Goal: Task Accomplishment & Management: Complete application form

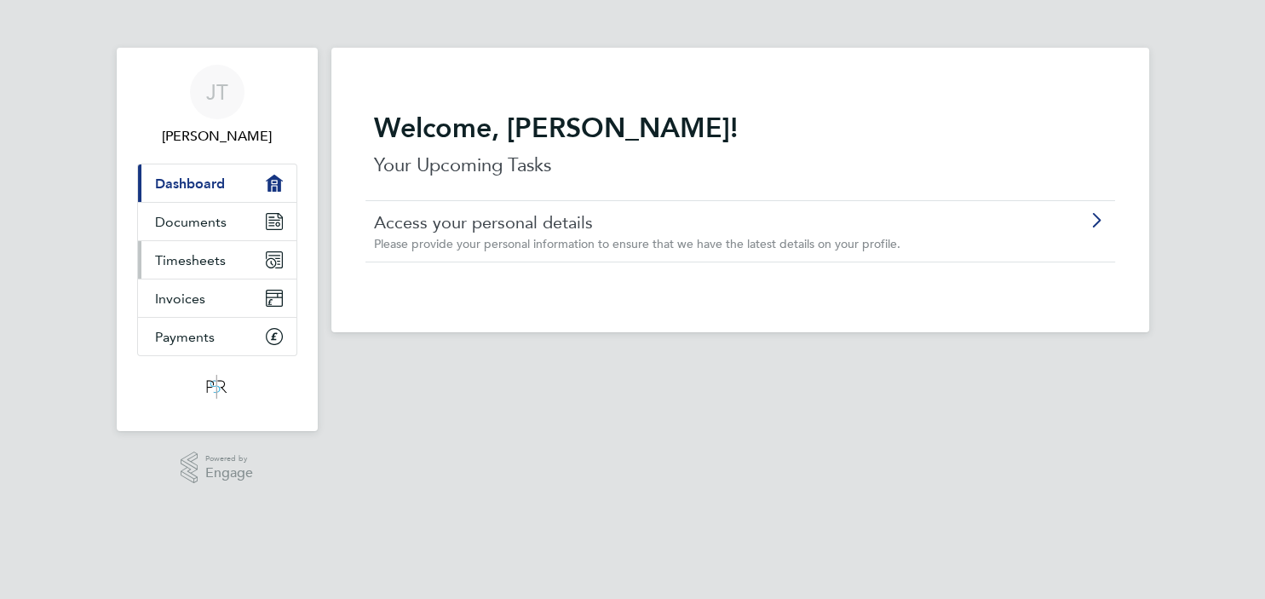
click at [203, 257] on span "Timesheets" at bounding box center [190, 260] width 71 height 16
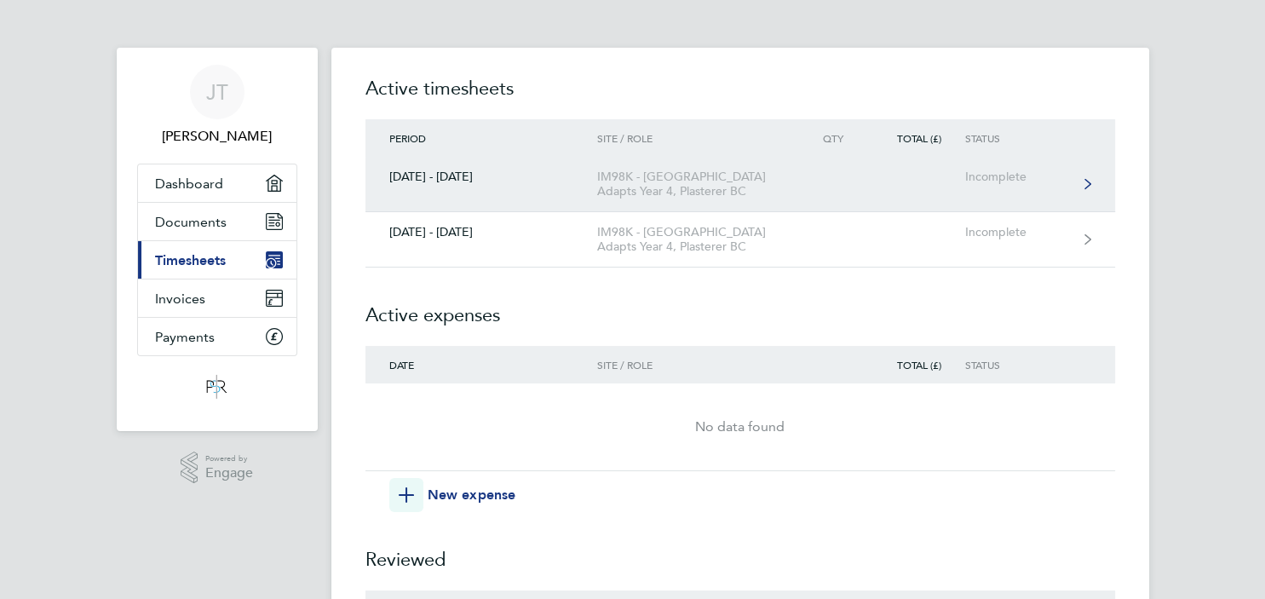
click at [660, 193] on div "IM98K - [GEOGRAPHIC_DATA] Adapts Year 4, Plasterer BC" at bounding box center [694, 184] width 195 height 29
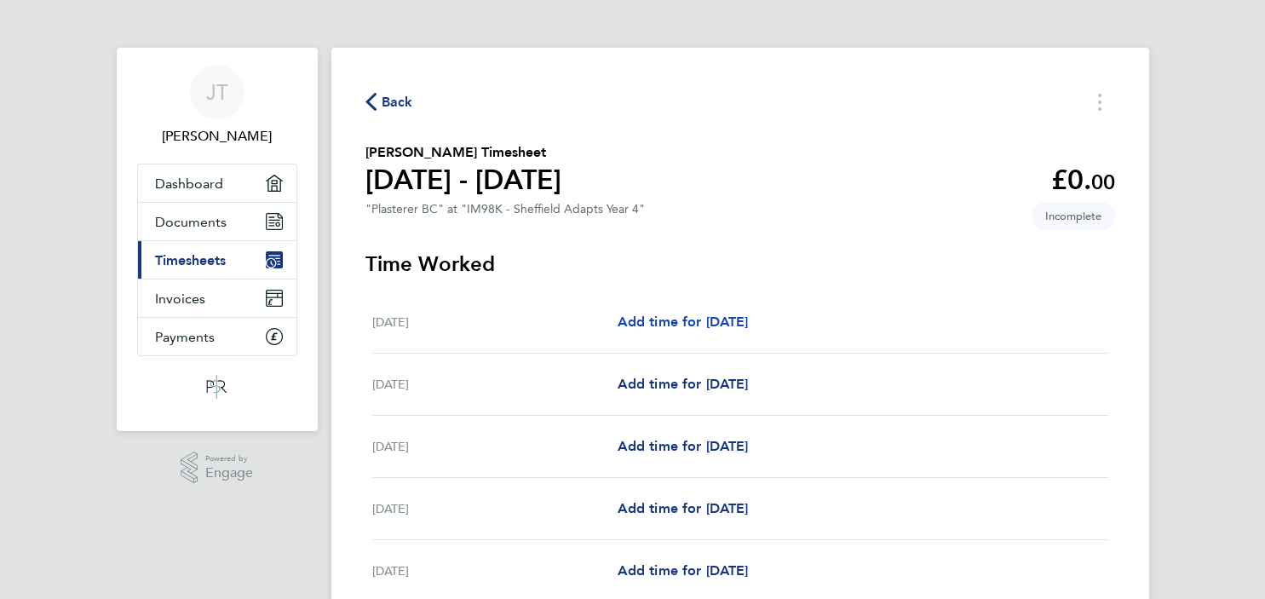
click at [734, 325] on span "Add time for [DATE]" at bounding box center [682, 322] width 131 height 16
select select "30"
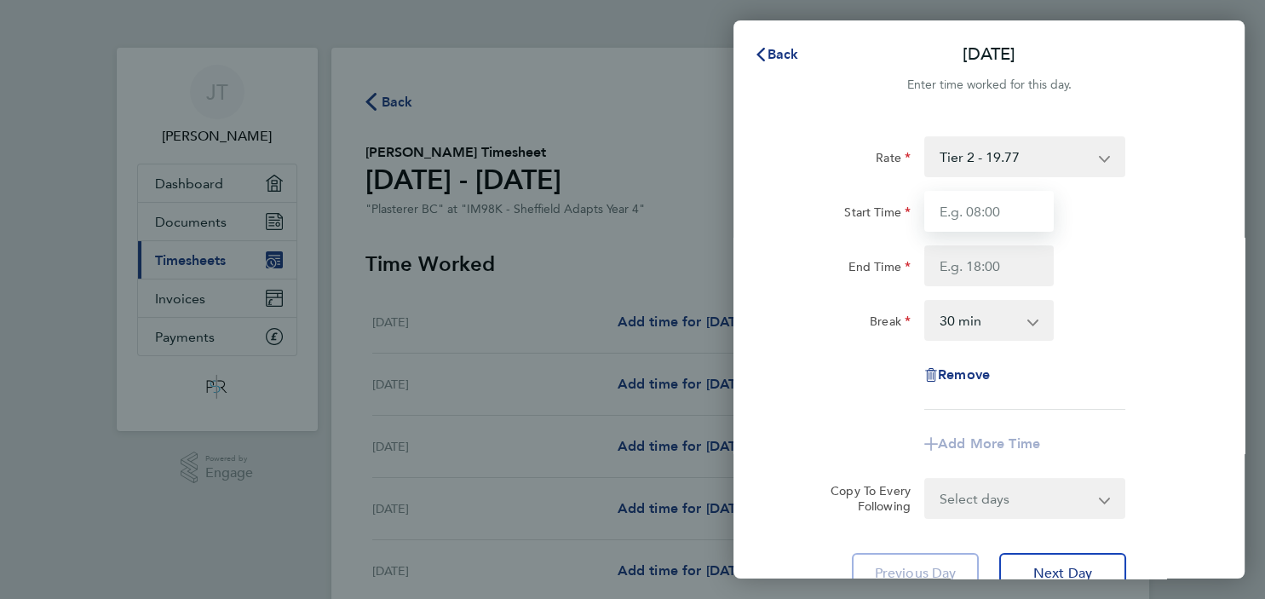
click at [981, 216] on input "Start Time" at bounding box center [988, 211] width 129 height 41
click at [947, 216] on input "800" at bounding box center [988, 211] width 129 height 41
click at [981, 218] on input "8.00" at bounding box center [988, 211] width 129 height 41
click at [987, 263] on input "End Time" at bounding box center [988, 265] width 129 height 41
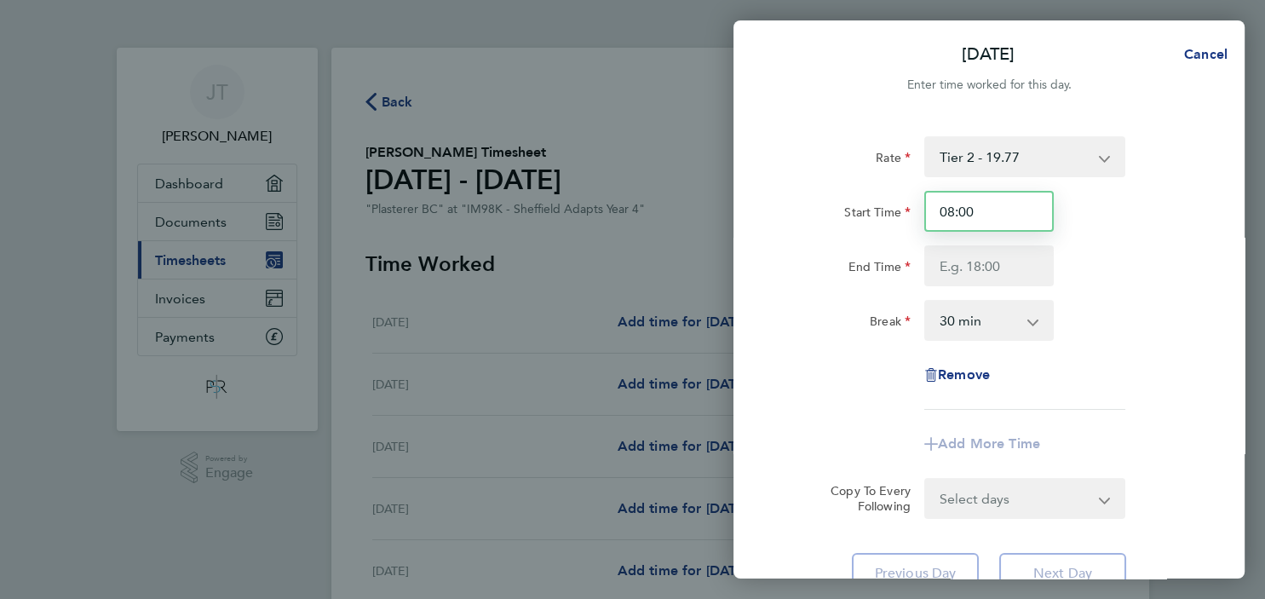
drag, startPoint x: 982, startPoint y: 210, endPoint x: 935, endPoint y: 212, distance: 46.9
click at [935, 212] on input "08:00" at bounding box center [988, 211] width 129 height 41
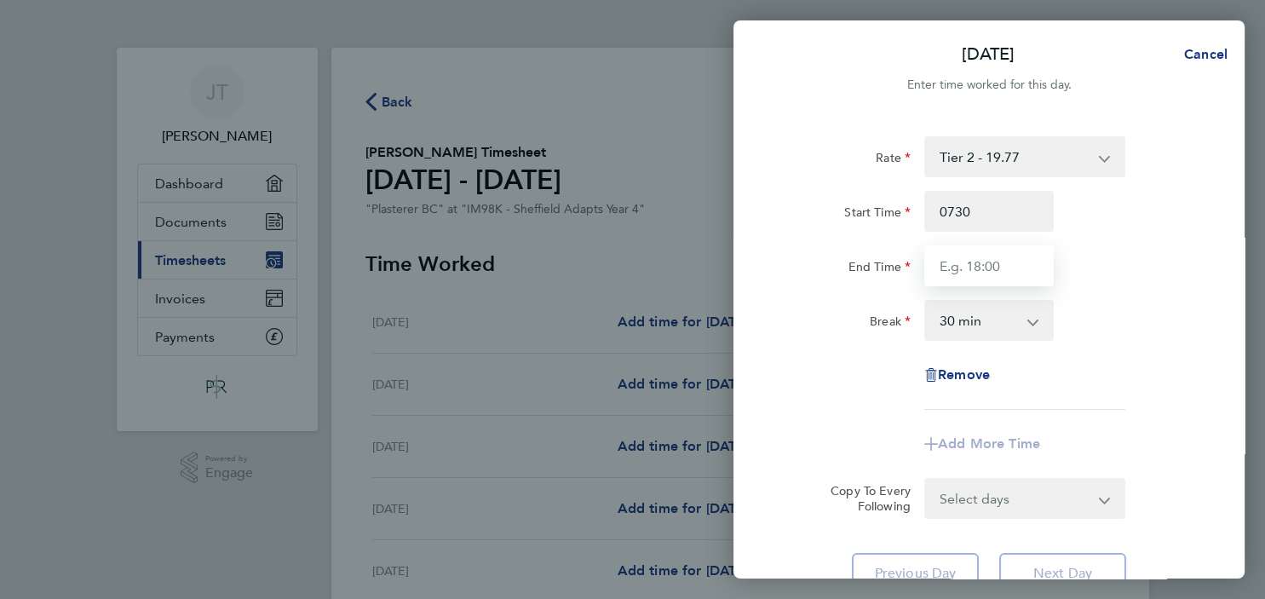
type input "07:30"
click at [982, 278] on input "End Time" at bounding box center [988, 265] width 129 height 41
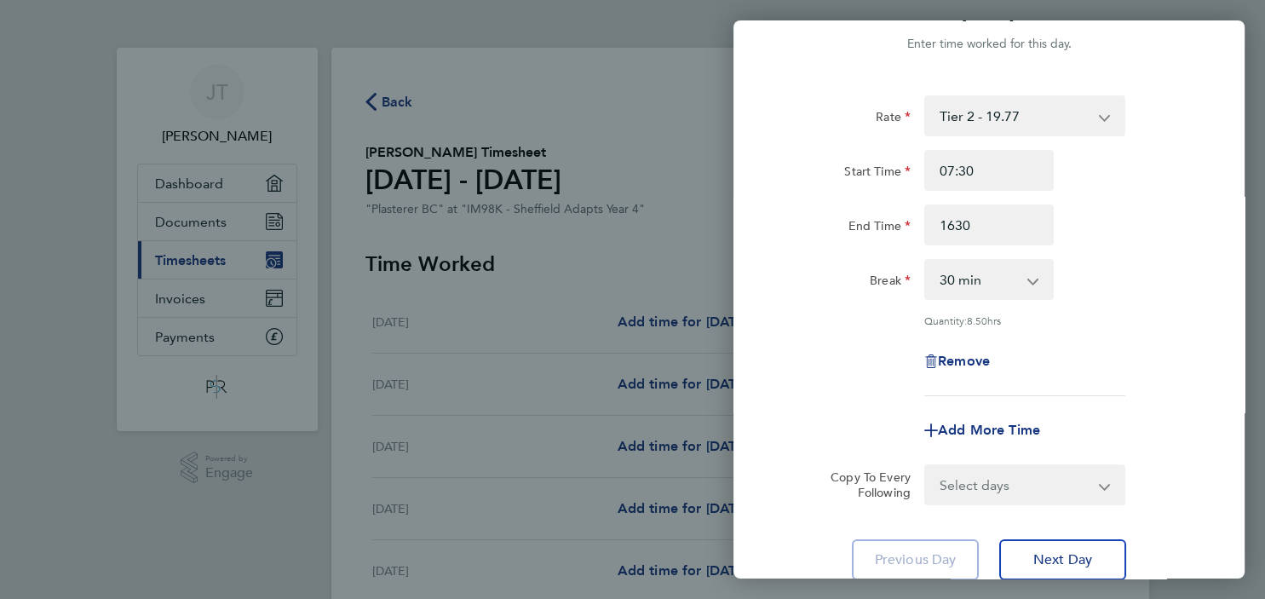
type input "16:30"
click at [837, 360] on div "Rate Tier 2 - 19.77 Start Time 07:30 End Time 16:30 Break 0 min 15 min 30 min 4…" at bounding box center [989, 245] width 416 height 301
select select "TUE"
click option "[DATE]" at bounding box center [0, 0] width 0 height 0
select select "[DATE]"
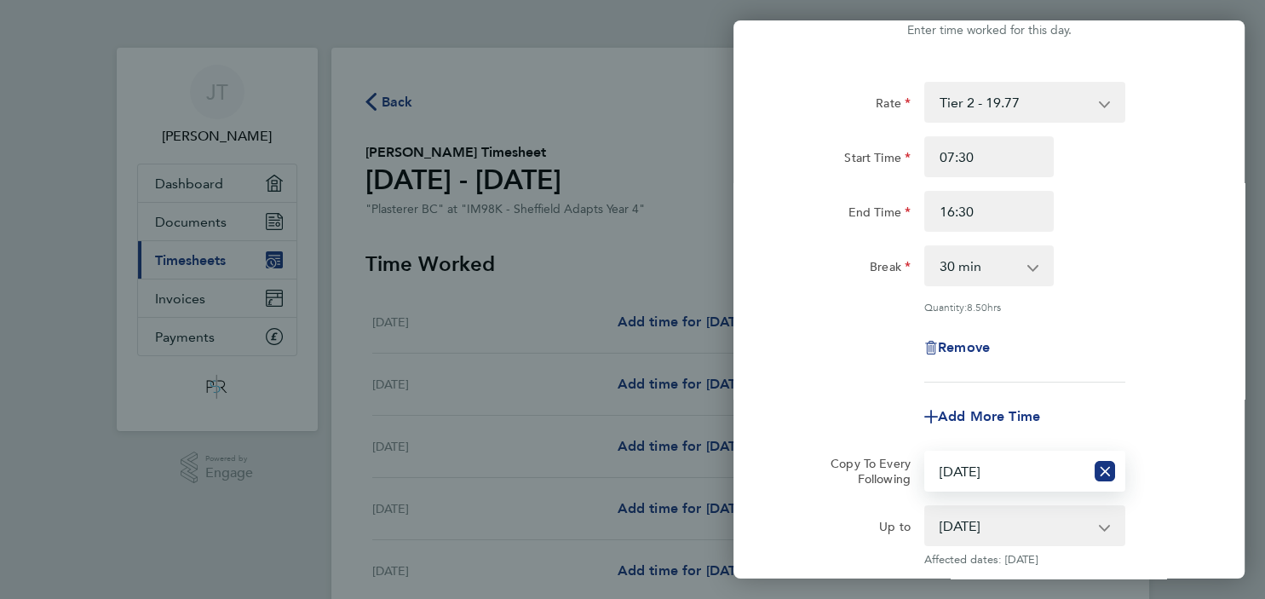
scroll to position [61, 0]
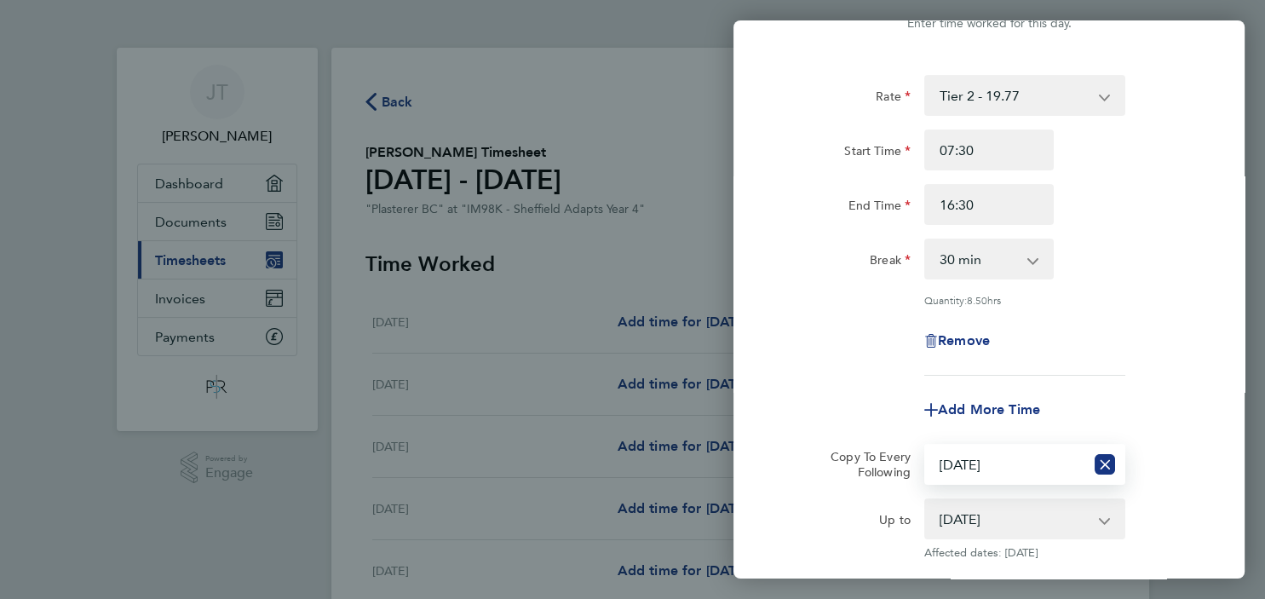
click at [859, 355] on div "Remove" at bounding box center [988, 340] width 429 height 41
click at [873, 469] on label "Copy To Every Following" at bounding box center [864, 464] width 94 height 31
click at [926, 469] on select "Select days Day [DATE] [DATE] [DATE] [DATE]" at bounding box center [1005, 464] width 158 height 37
click at [659, 385] on div "[DATE] Cancel Enter time worked for this day. Rate Tier 2 - 19.77 Start Time 07…" at bounding box center [632, 299] width 1265 height 599
click at [800, 257] on div "Break" at bounding box center [845, 256] width 129 height 34
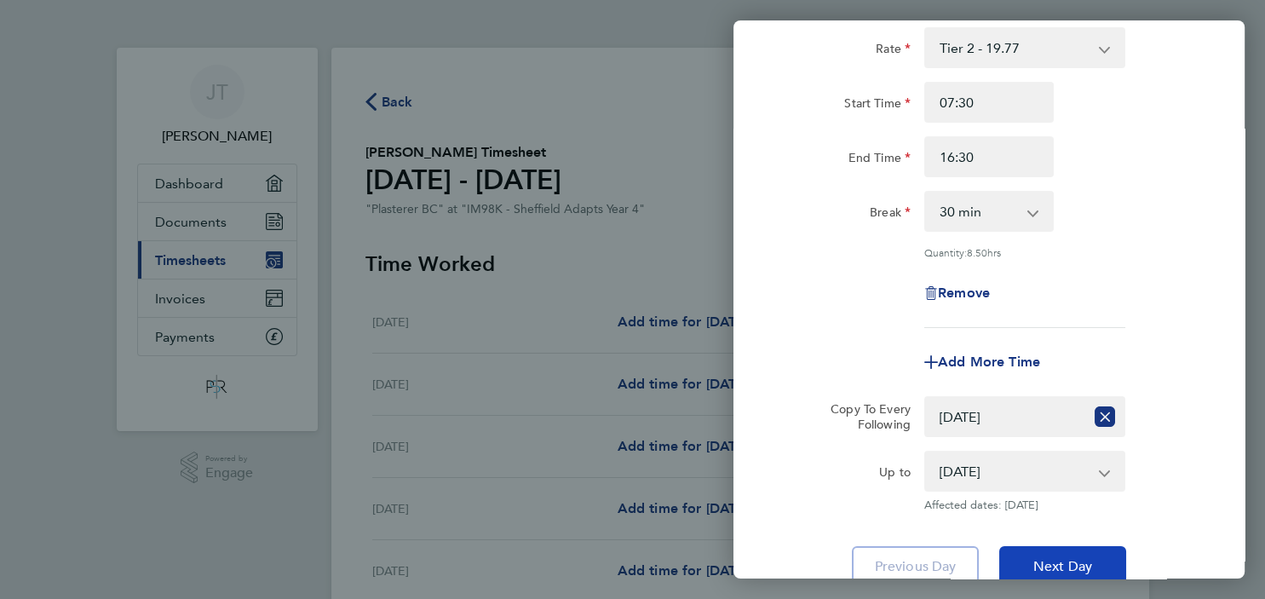
scroll to position [143, 0]
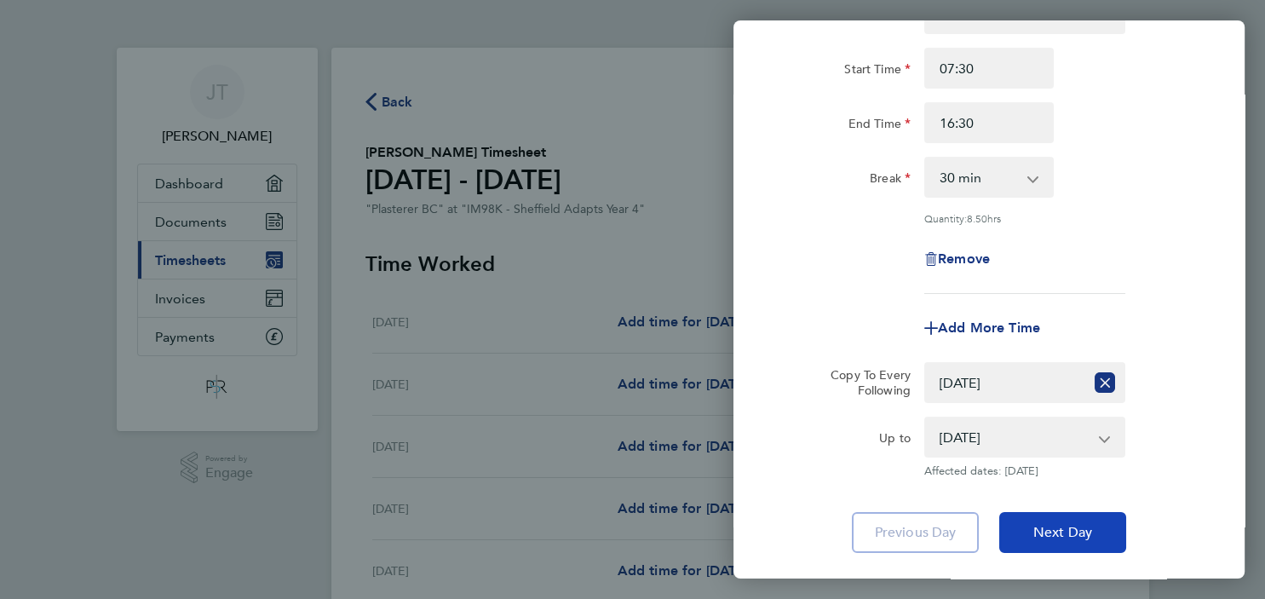
click at [1065, 530] on span "Next Day" at bounding box center [1062, 532] width 59 height 17
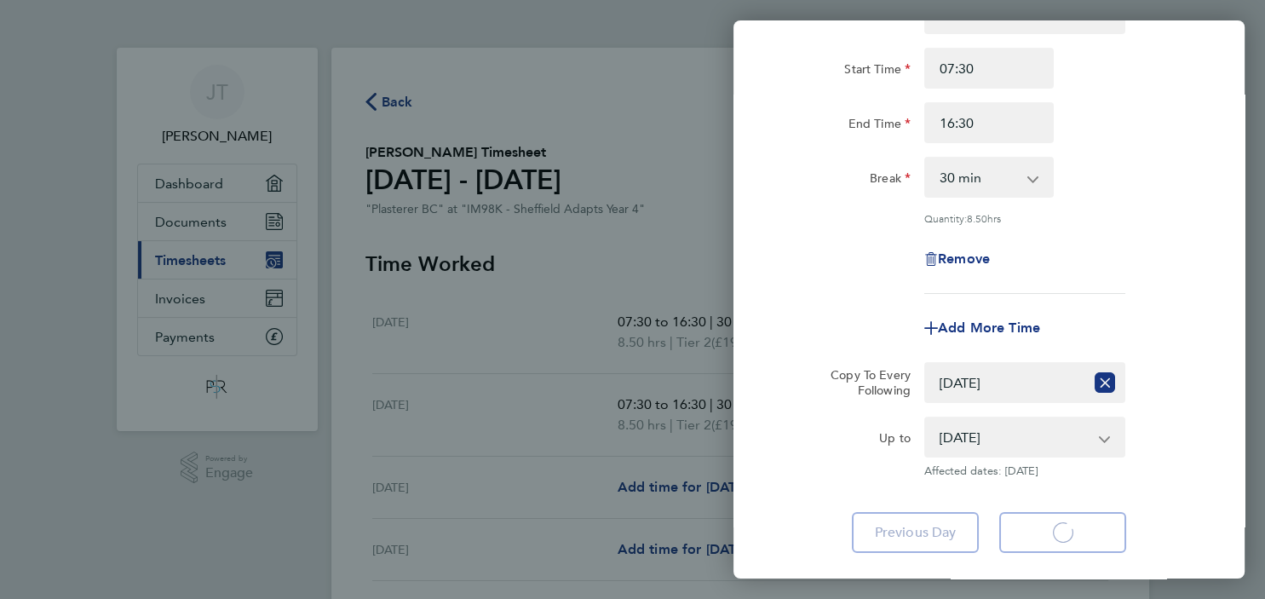
select select "30"
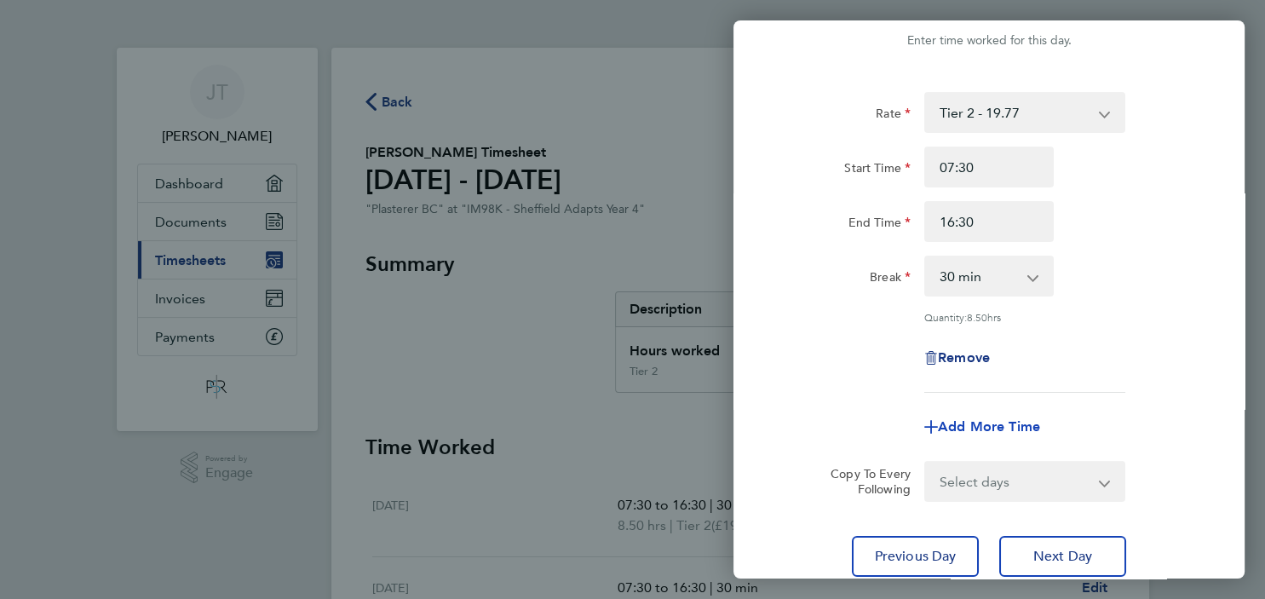
scroll to position [82, 0]
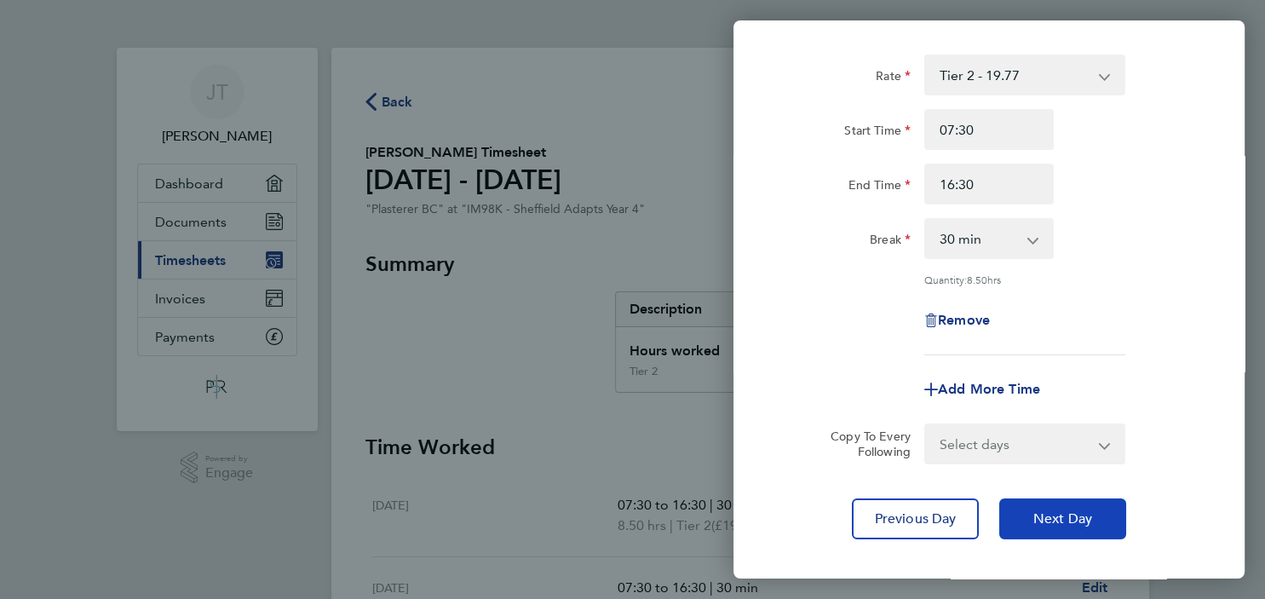
click at [1081, 521] on span "Next Day" at bounding box center [1062, 518] width 59 height 17
select select "30"
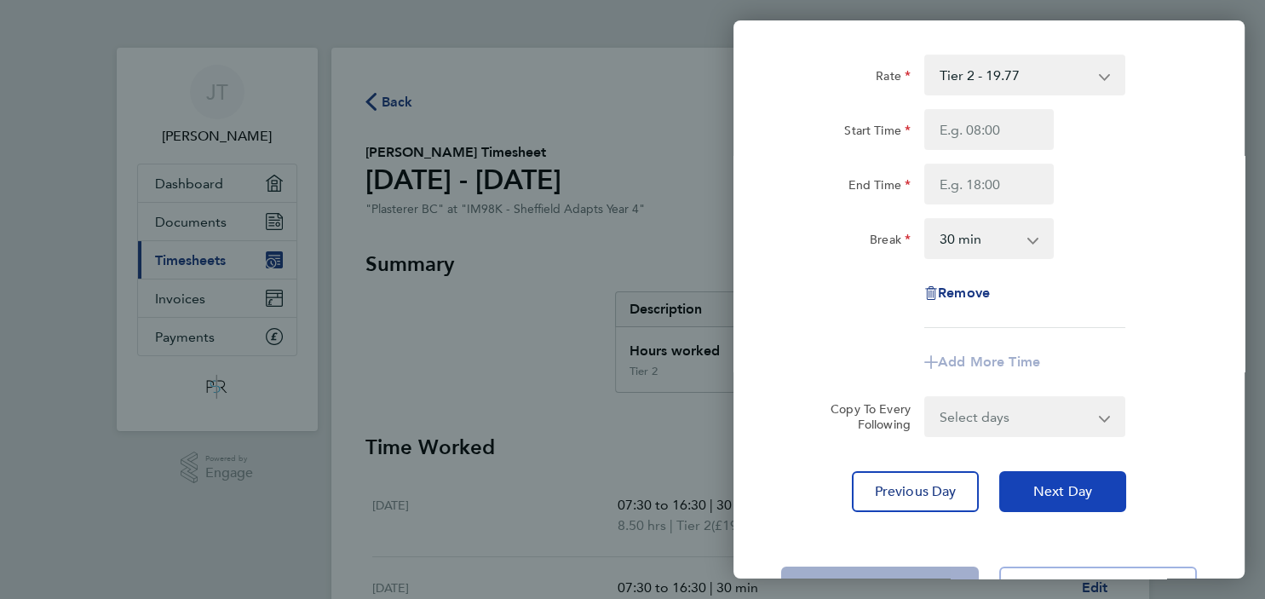
click at [1062, 496] on span "Next Day" at bounding box center [1062, 491] width 59 height 17
select select "30"
click at [479, 297] on div "Back [DATE] Enter time worked for this day. Rate Tier 2 - 19.77 Start Time End …" at bounding box center [632, 299] width 1265 height 599
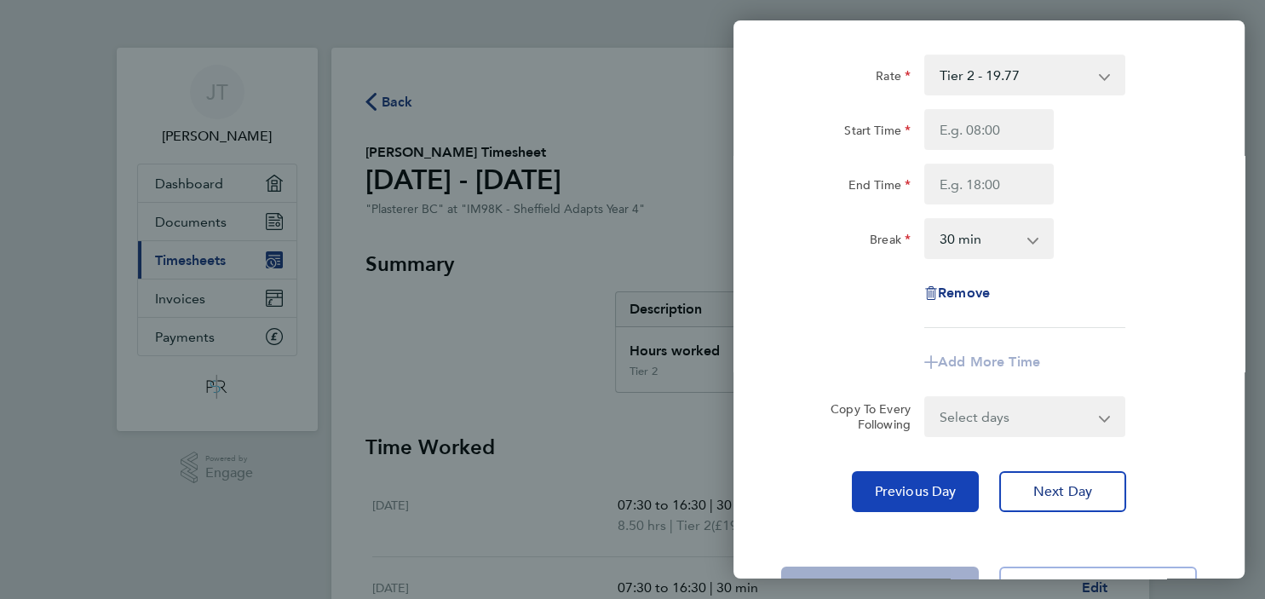
drag, startPoint x: 909, startPoint y: 490, endPoint x: 884, endPoint y: 471, distance: 31.0
click at [909, 491] on span "Previous Day" at bounding box center [916, 491] width 82 height 17
select select "30"
click at [672, 198] on div "Back [DATE] Enter time worked for this day. Rate Tier 2 - 19.77 Start Time End …" at bounding box center [632, 299] width 1265 height 599
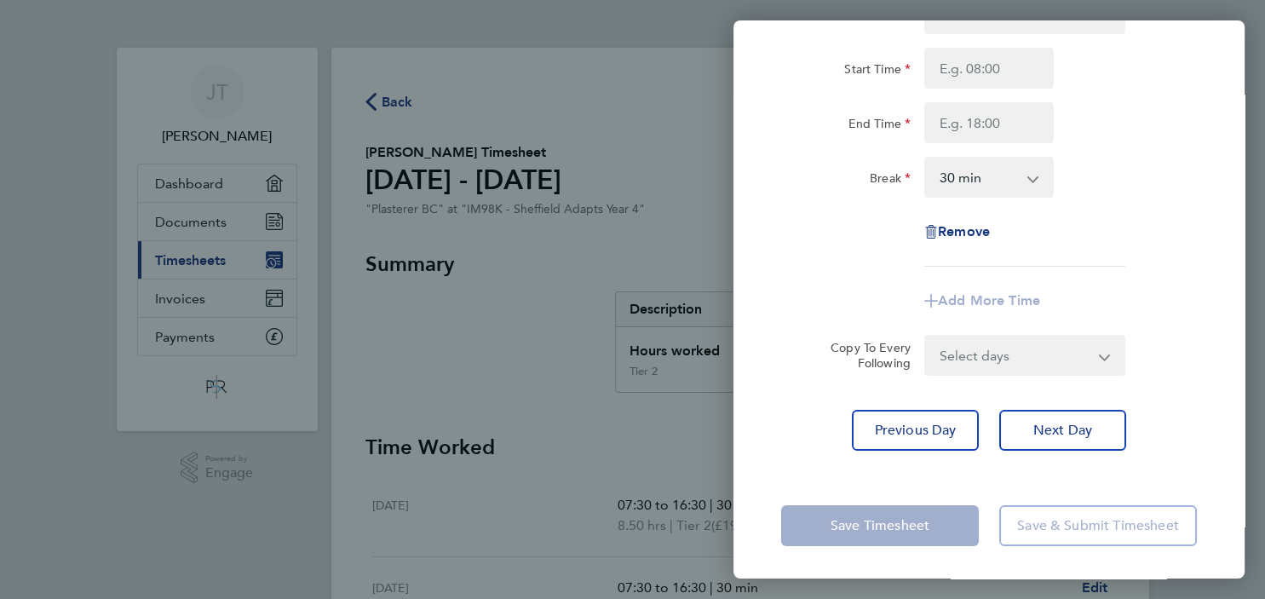
click at [896, 526] on app-form-button "Save Timesheet" at bounding box center [885, 525] width 208 height 41
click at [785, 380] on div "Rate Tier 2 - 19.77 Start Time End Time Break 0 min 15 min 30 min 45 min 60 min…" at bounding box center [989, 222] width 511 height 498
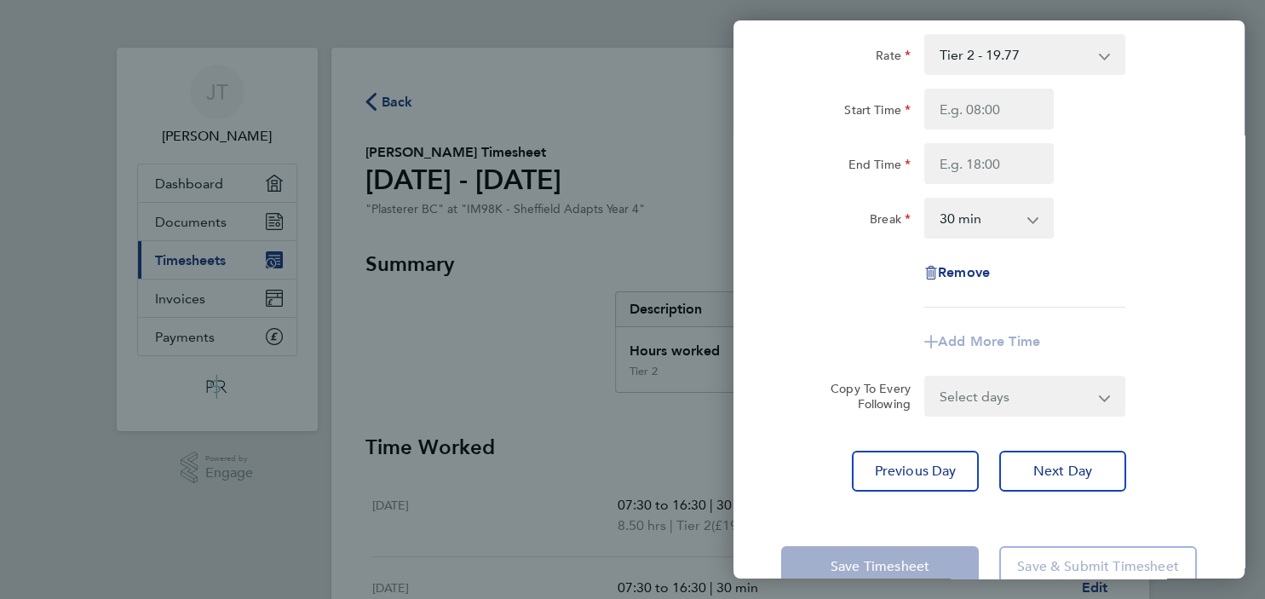
scroll to position [0, 0]
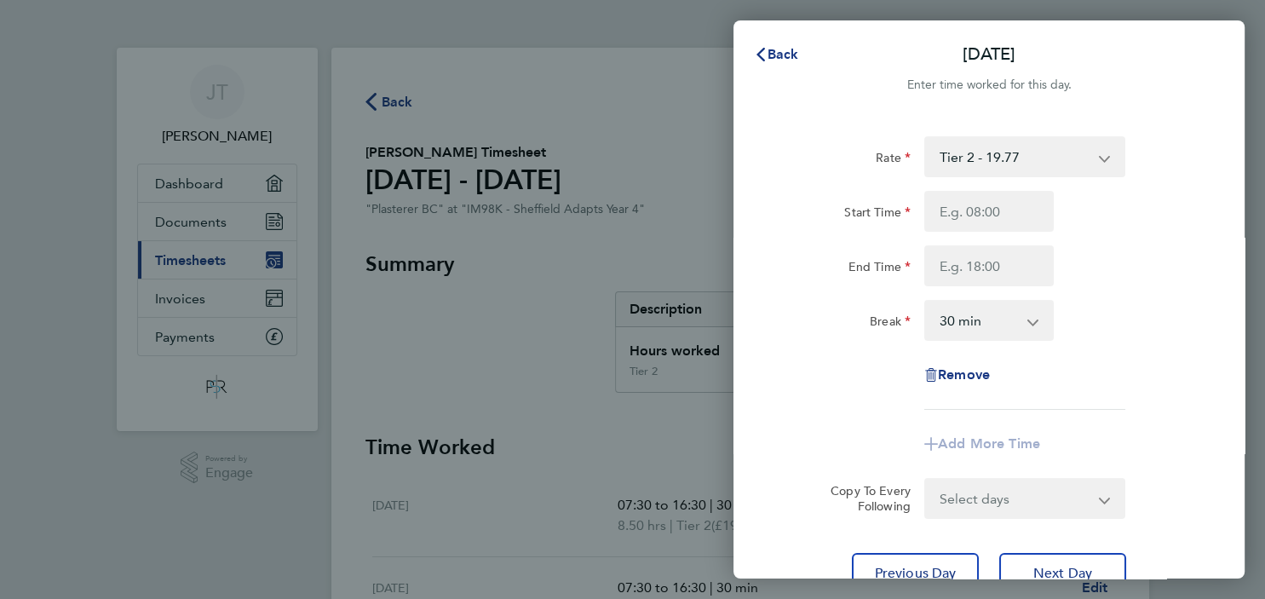
click at [1107, 160] on app-icon-cross-button at bounding box center [1113, 156] width 20 height 37
click at [1106, 158] on app-icon-cross-button at bounding box center [1113, 156] width 20 height 37
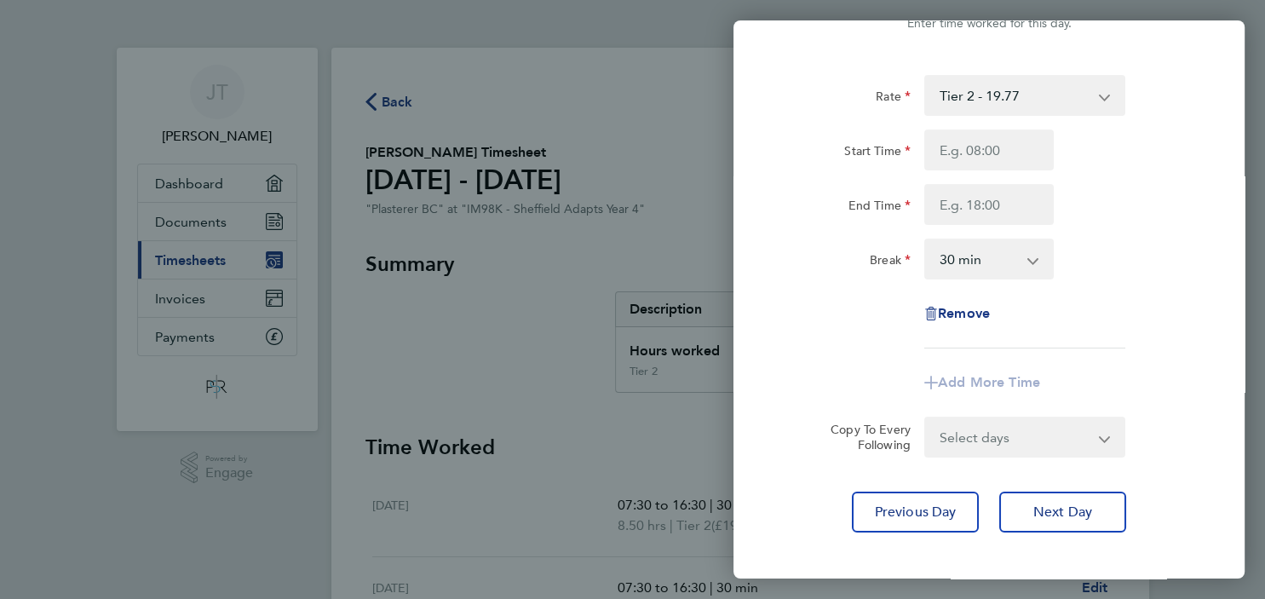
click at [615, 391] on div "Back [DATE] Enter time worked for this day. Rate Tier 2 - 19.77 Start Time End …" at bounding box center [632, 299] width 1265 height 599
click at [1032, 509] on button "Next Day" at bounding box center [1062, 512] width 127 height 41
select select "30"
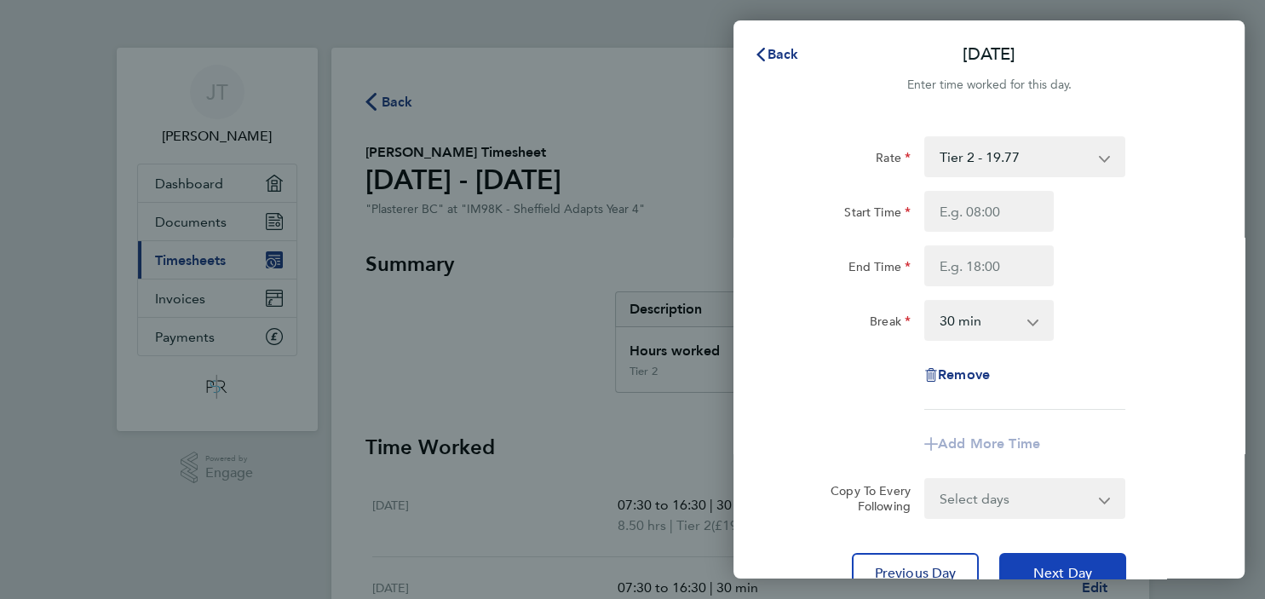
scroll to position [143, 0]
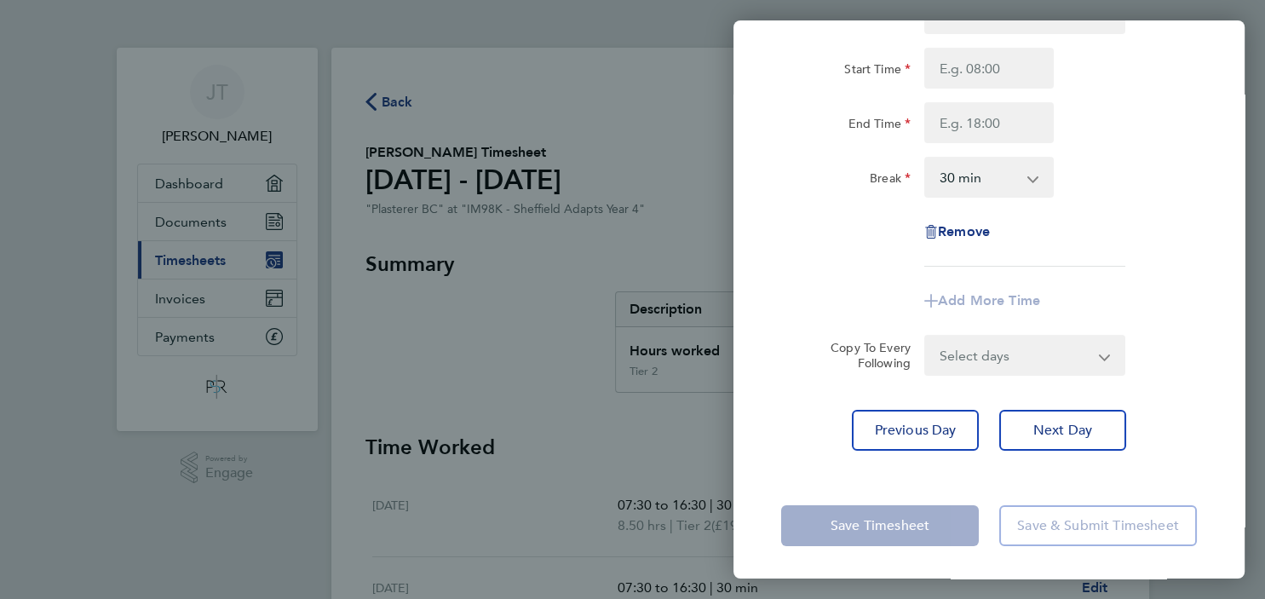
click at [523, 330] on div "Back [DATE] Enter time worked for this day. Rate Tier 2 - 19.77 Start Time End …" at bounding box center [632, 299] width 1265 height 599
drag, startPoint x: 510, startPoint y: 247, endPoint x: 527, endPoint y: 244, distance: 16.5
click at [513, 247] on div "Back [DATE] Enter time worked for this day. Rate Tier 2 - 19.77 Start Time End …" at bounding box center [632, 299] width 1265 height 599
drag, startPoint x: 530, startPoint y: 245, endPoint x: 587, endPoint y: 271, distance: 62.9
click at [535, 248] on div "Back [DATE] Enter time worked for this day. Rate Tier 2 - 19.77 Start Time End …" at bounding box center [632, 299] width 1265 height 599
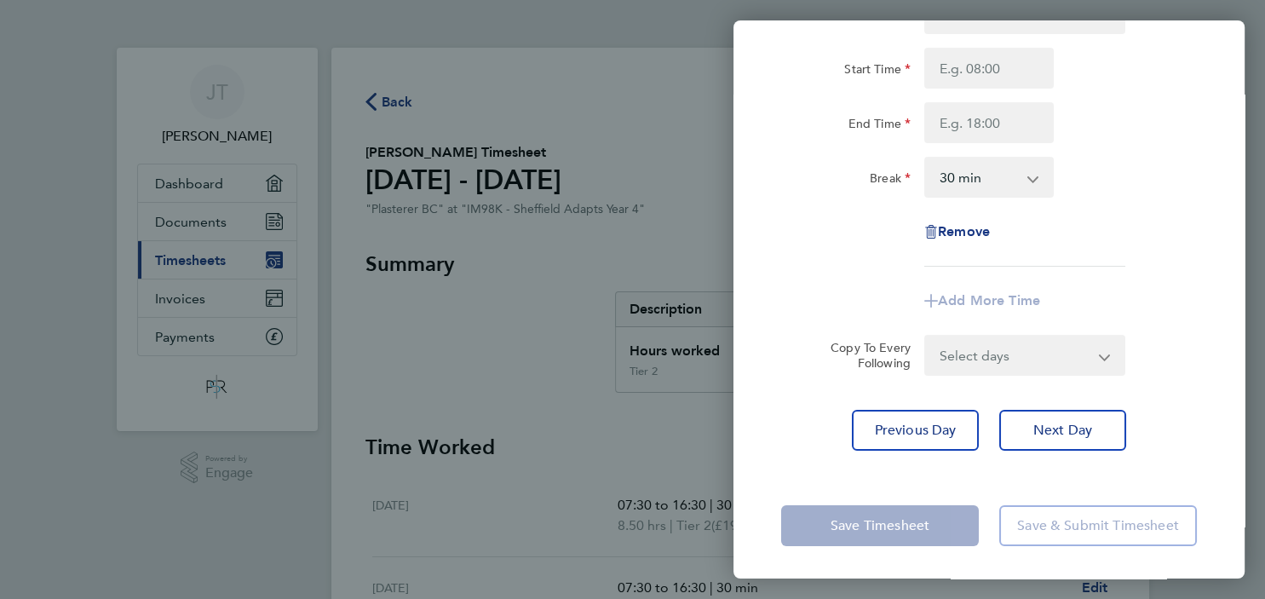
click at [840, 513] on app-form-button "Save Timesheet" at bounding box center [885, 525] width 208 height 41
click at [185, 260] on div "Back [DATE] Enter time worked for this day. Rate Tier 2 - 19.77 Start Time End …" at bounding box center [632, 299] width 1265 height 599
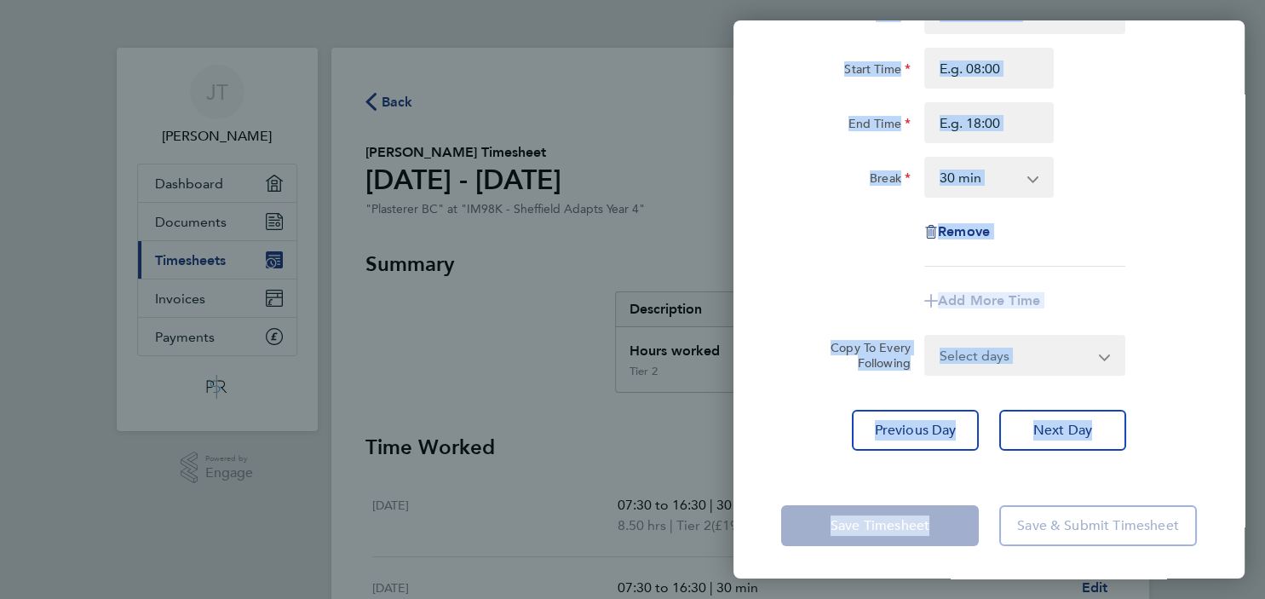
click at [185, 260] on div "Back [DATE] Enter time worked for this day. Rate Tier 2 - 19.77 Start Time End …" at bounding box center [632, 299] width 1265 height 599
click at [1028, 423] on button "Next Day" at bounding box center [1062, 430] width 127 height 41
select select "30"
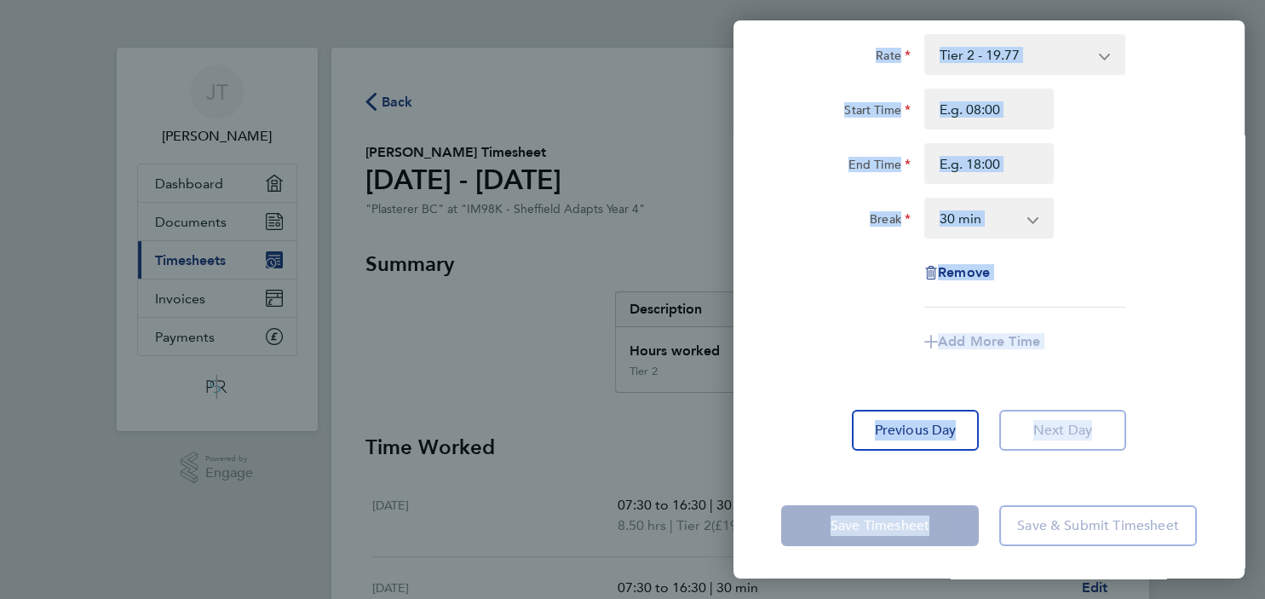
scroll to position [82, 0]
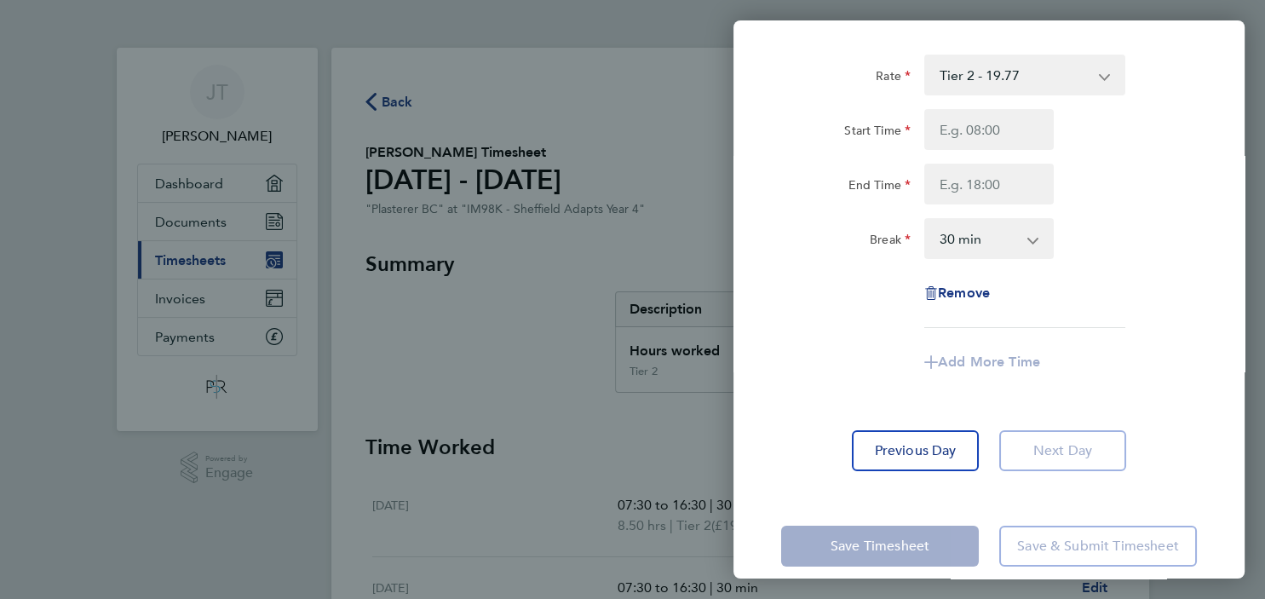
click at [864, 166] on div "End Time" at bounding box center [845, 181] width 129 height 34
click at [597, 99] on div "Back [DATE] Enter time worked for this day. Rate Tier 2 - 19.77 Start Time End …" at bounding box center [632, 299] width 1265 height 599
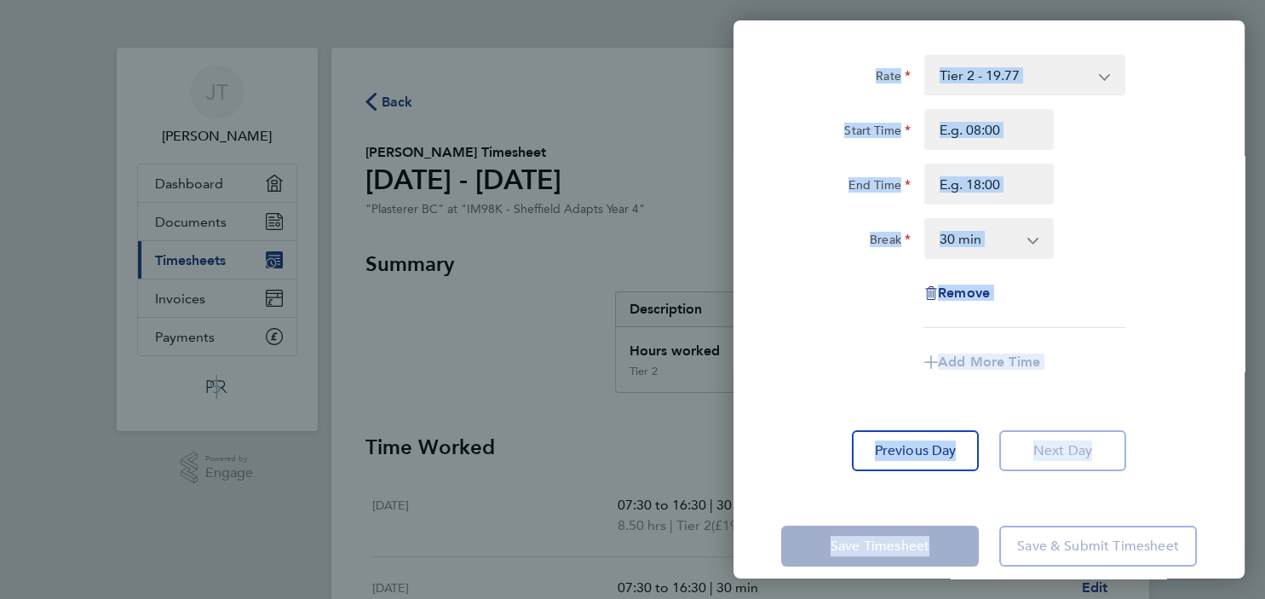
click at [596, 98] on div "Back [DATE] Enter time worked for this day. Rate Tier 2 - 19.77 Start Time End …" at bounding box center [632, 299] width 1265 height 599
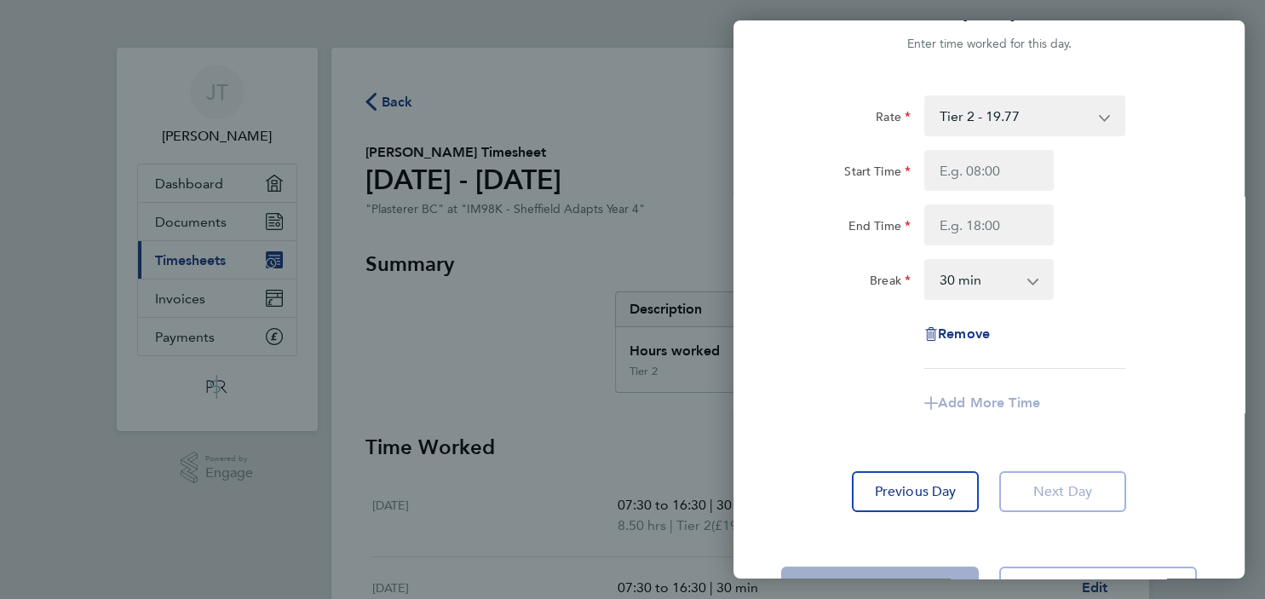
scroll to position [102, 0]
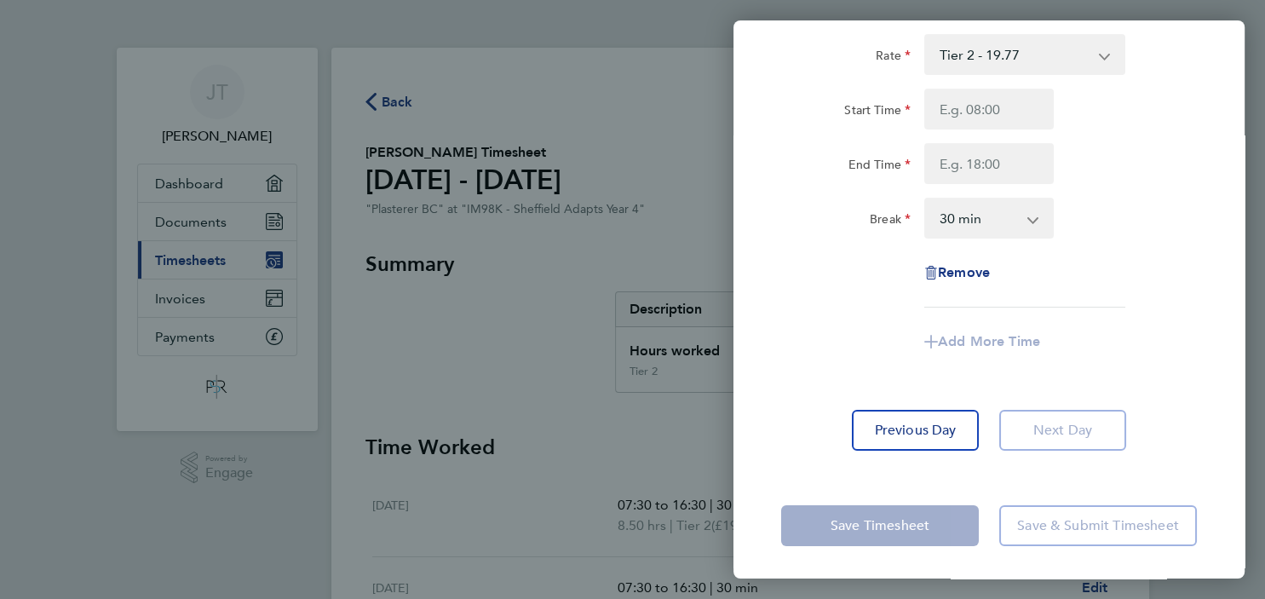
click at [272, 260] on div "Back [DATE] Enter time worked for this day. Rate Tier 2 - 19.77 Start Time End …" at bounding box center [632, 299] width 1265 height 599
click at [713, 172] on div "Back [DATE] Enter time worked for this day. Rate Tier 2 - 19.77 Start Time End …" at bounding box center [632, 299] width 1265 height 599
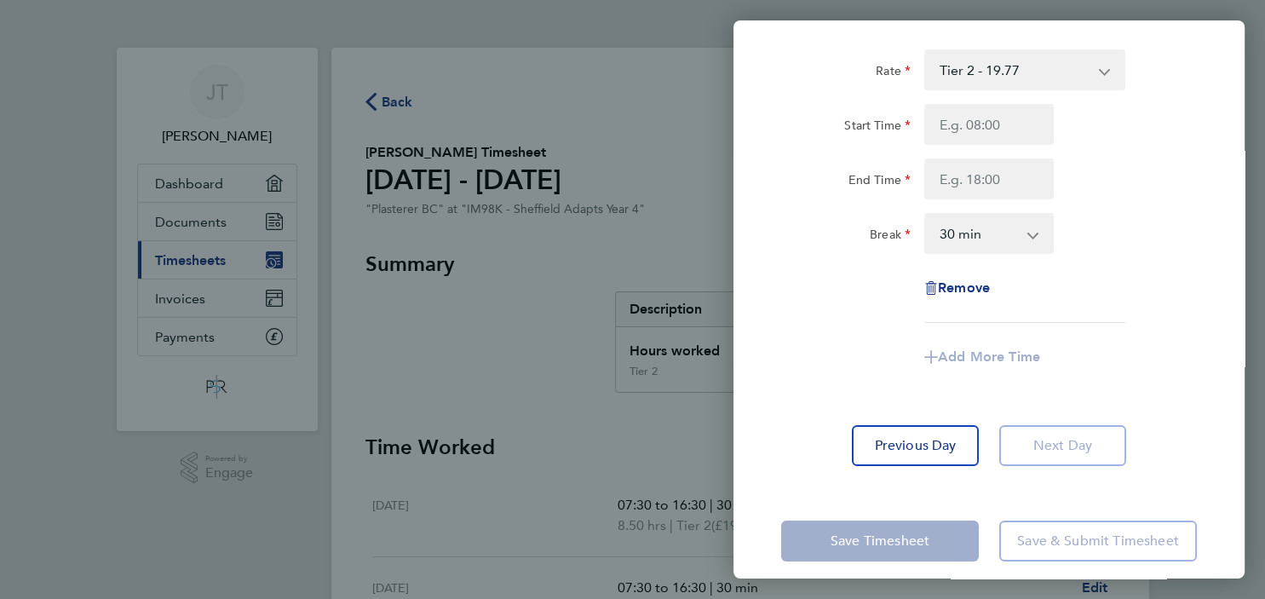
click at [874, 30] on div "Rate Tier 2 - 19.77 Start Time End Time Break 0 min 15 min 30 min 45 min 60 min…" at bounding box center [989, 258] width 511 height 458
drag, startPoint x: 876, startPoint y: 50, endPoint x: 871, endPoint y: 190, distance: 139.8
click at [877, 50] on div "Rate" at bounding box center [845, 66] width 129 height 34
click at [970, 126] on input "Start Time" at bounding box center [988, 124] width 129 height 41
click at [994, 118] on input "Start Time" at bounding box center [988, 124] width 129 height 41
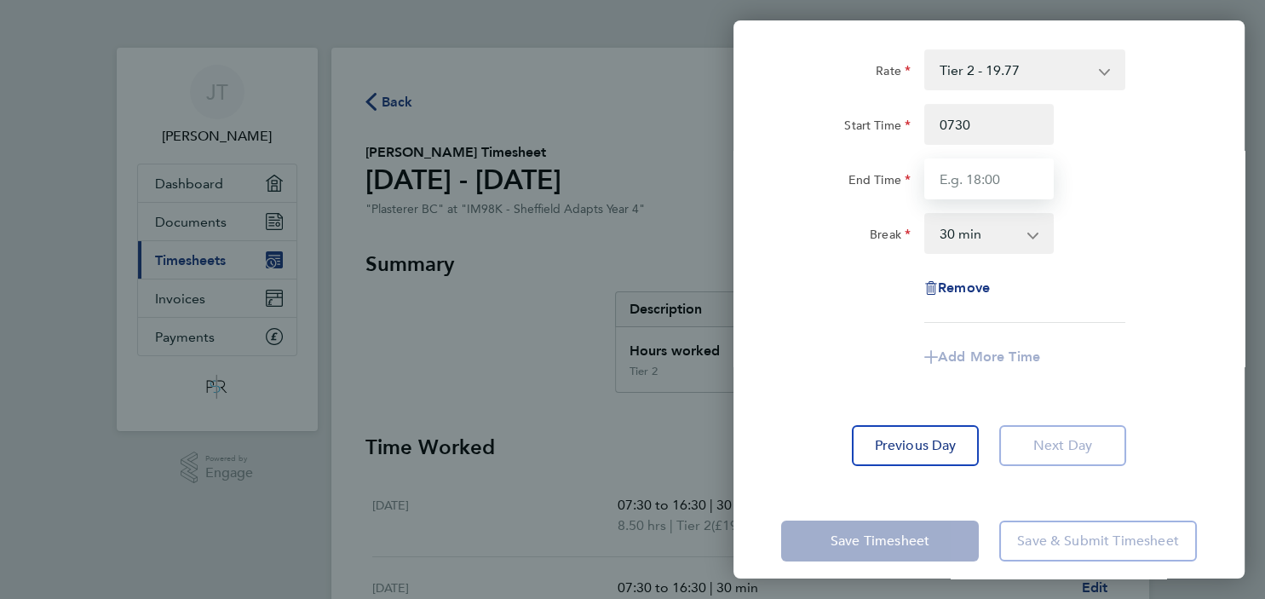
click at [999, 181] on input "End Time" at bounding box center [988, 178] width 129 height 41
type input "07:30"
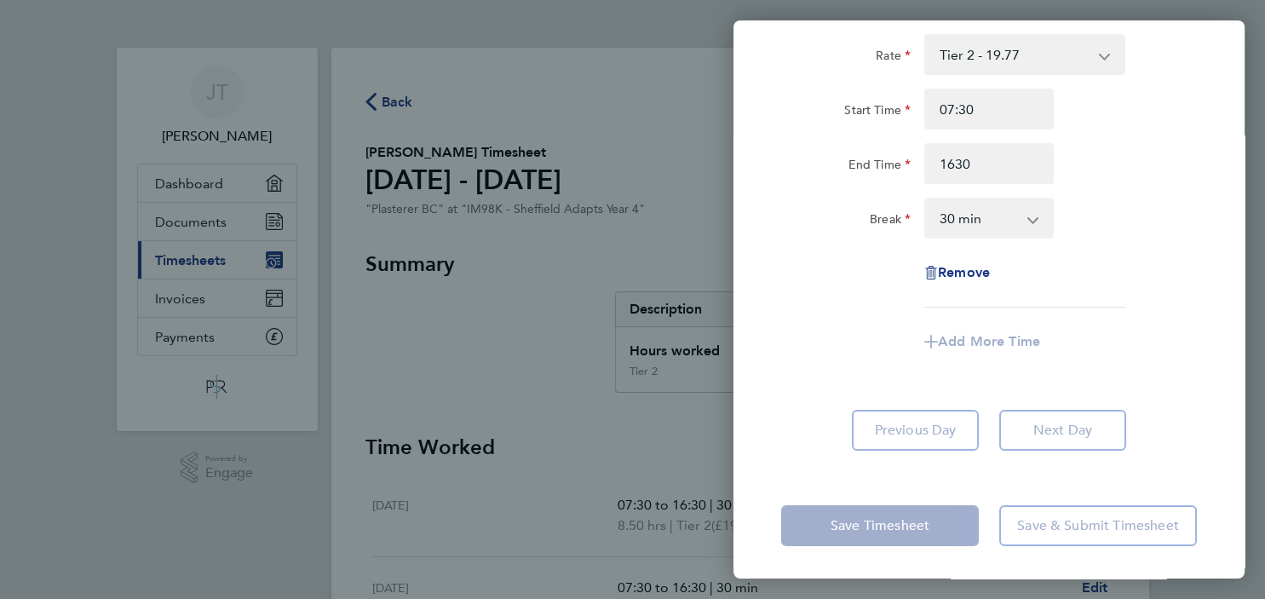
type input "16:30"
click at [860, 308] on app-timesheet-line-form-group "Rate Tier 2 - 19.77 Start Time 07:30 End Time 16:30 Break 0 min 15 min 30 min 4…" at bounding box center [989, 198] width 416 height 328
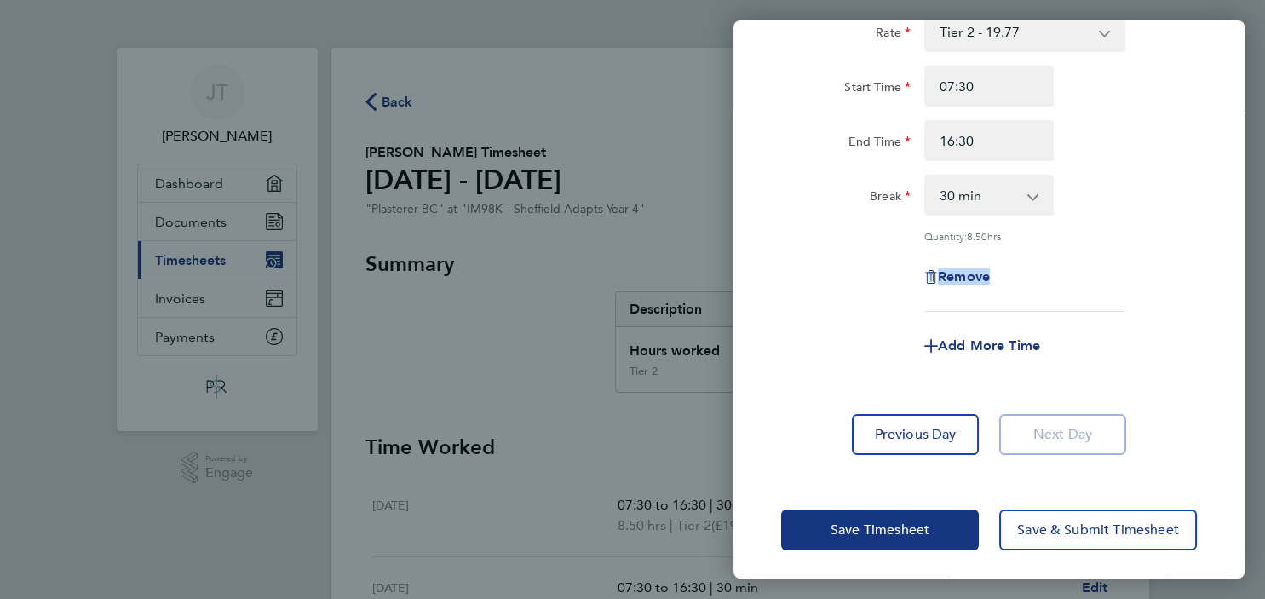
scroll to position [129, 0]
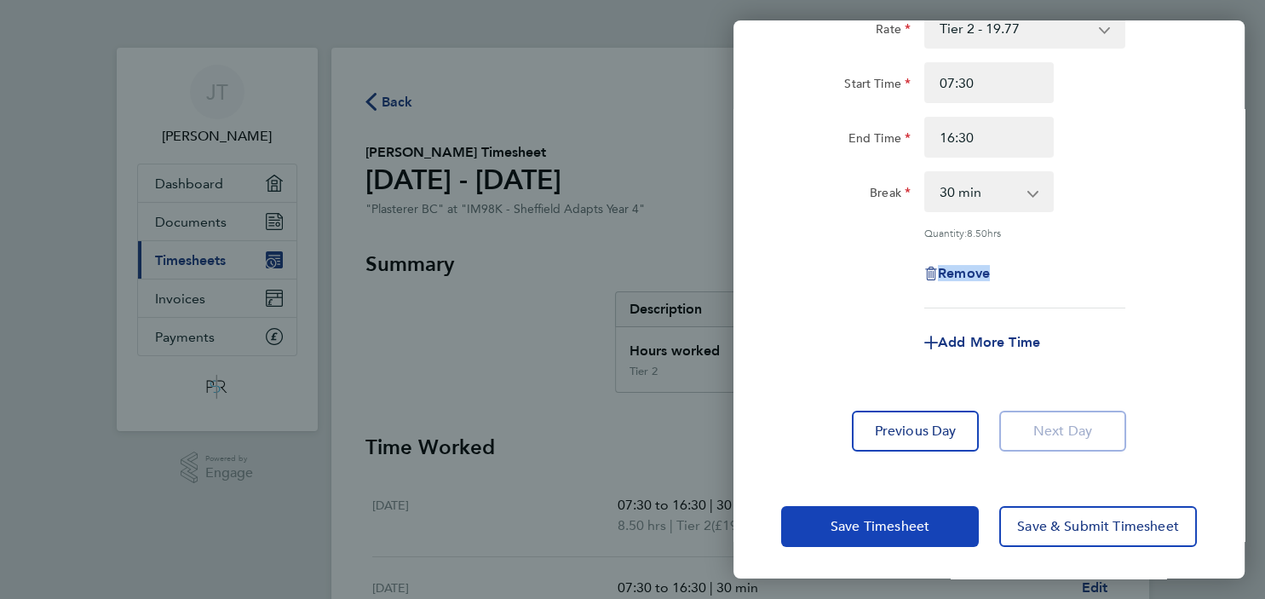
click at [881, 523] on span "Save Timesheet" at bounding box center [880, 526] width 99 height 17
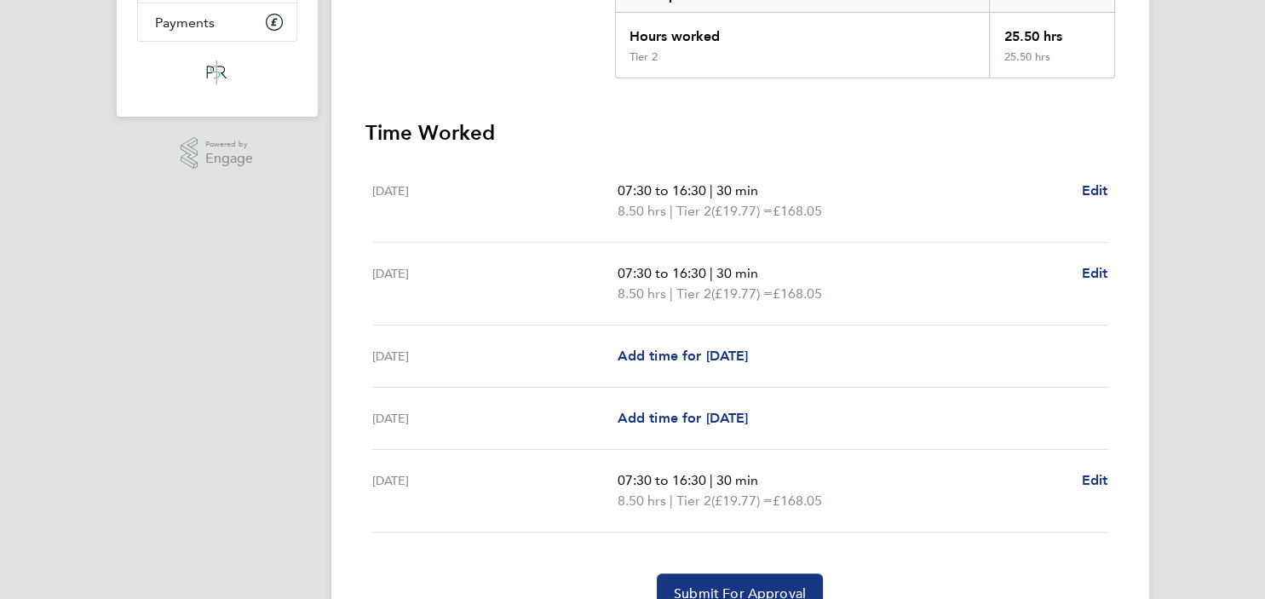
scroll to position [360, 0]
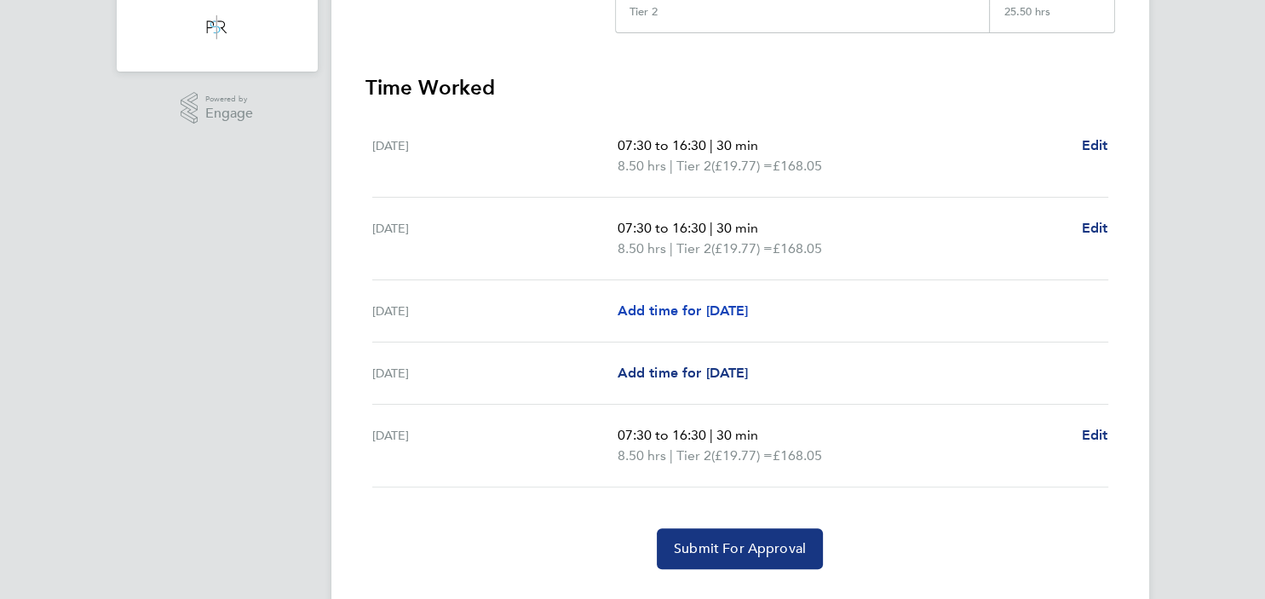
click at [699, 312] on span "Add time for [DATE]" at bounding box center [682, 310] width 131 height 16
select select "30"
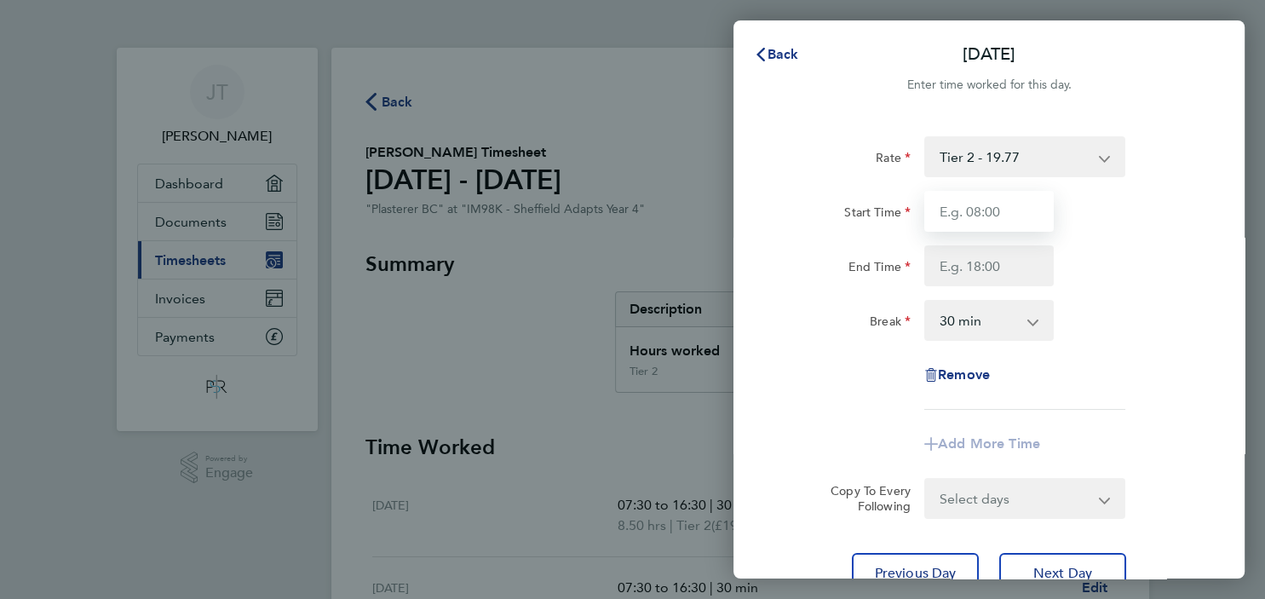
click at [1009, 213] on input "Start Time" at bounding box center [988, 211] width 129 height 41
type input "07:30"
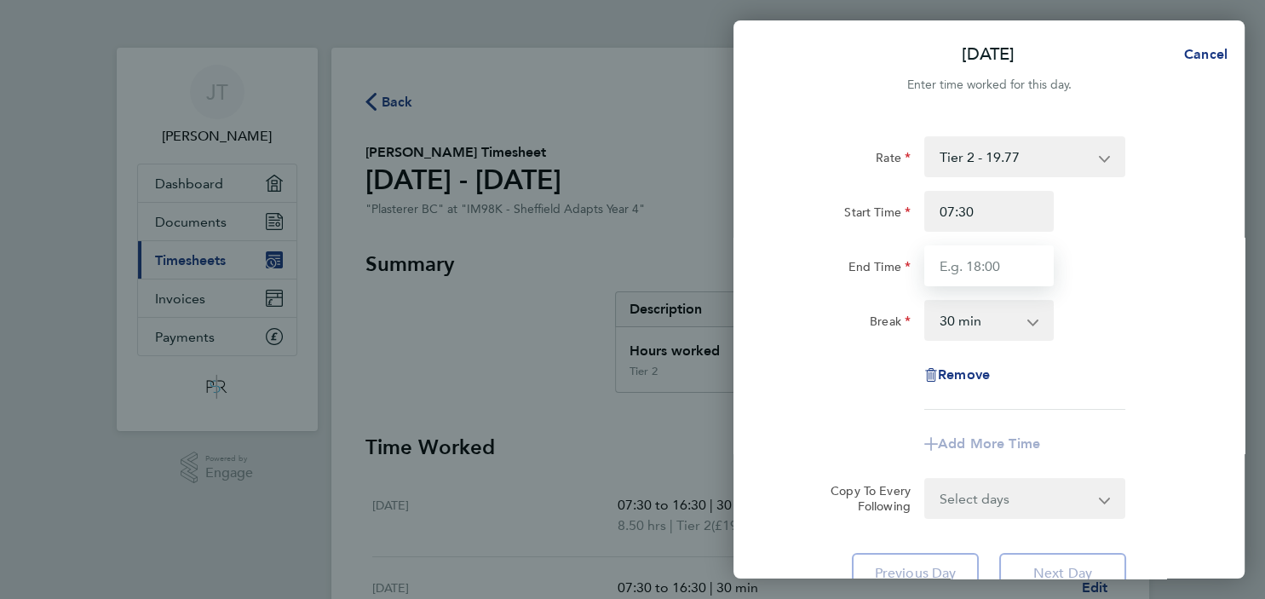
click at [987, 259] on input "End Time" at bounding box center [988, 265] width 129 height 41
type input "16:30"
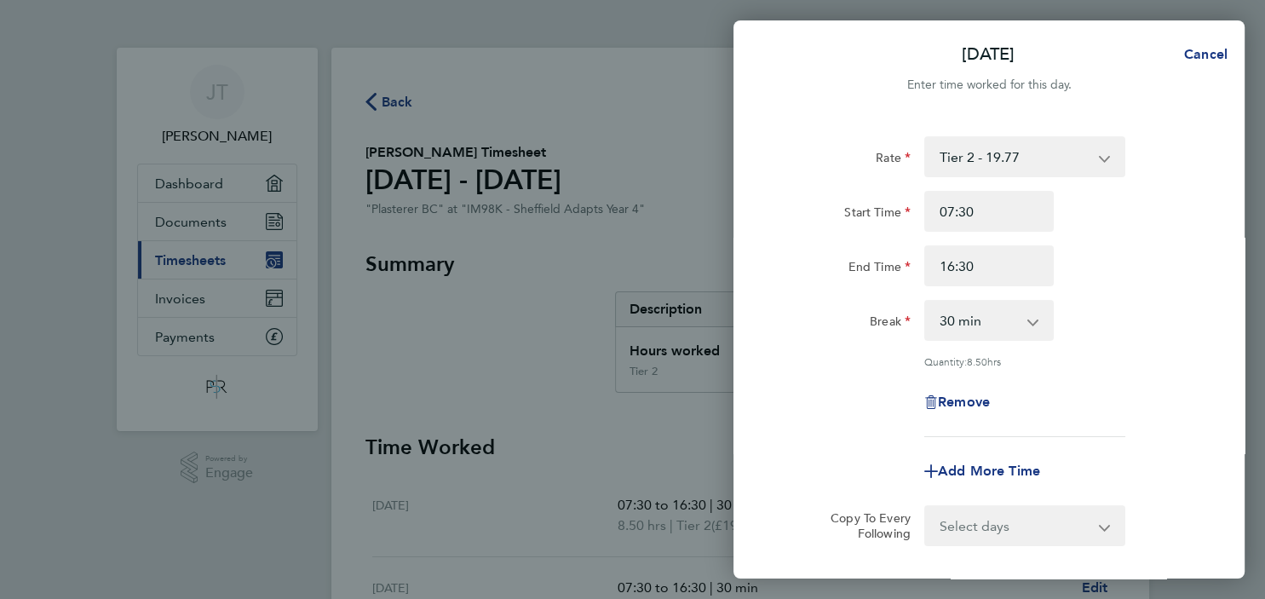
click at [798, 415] on app-timesheet-line-form-group "Rate Tier 2 - 19.77 Start Time 07:30 End Time 16:30 Break 0 min 15 min 30 min 4…" at bounding box center [989, 313] width 416 height 355
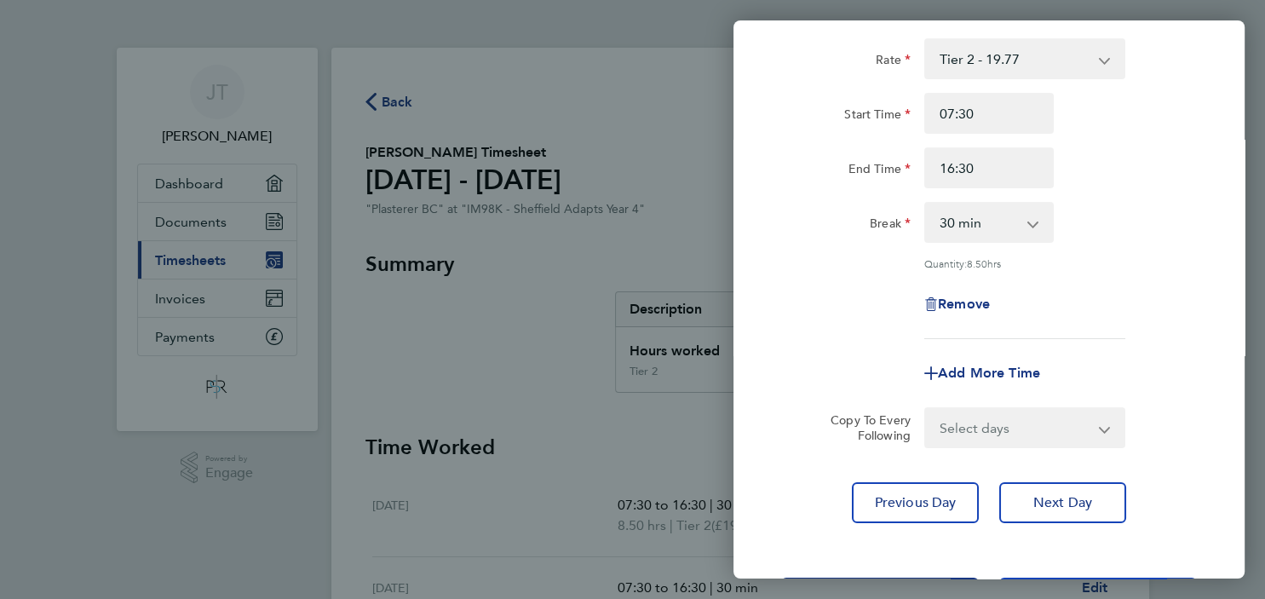
scroll to position [123, 0]
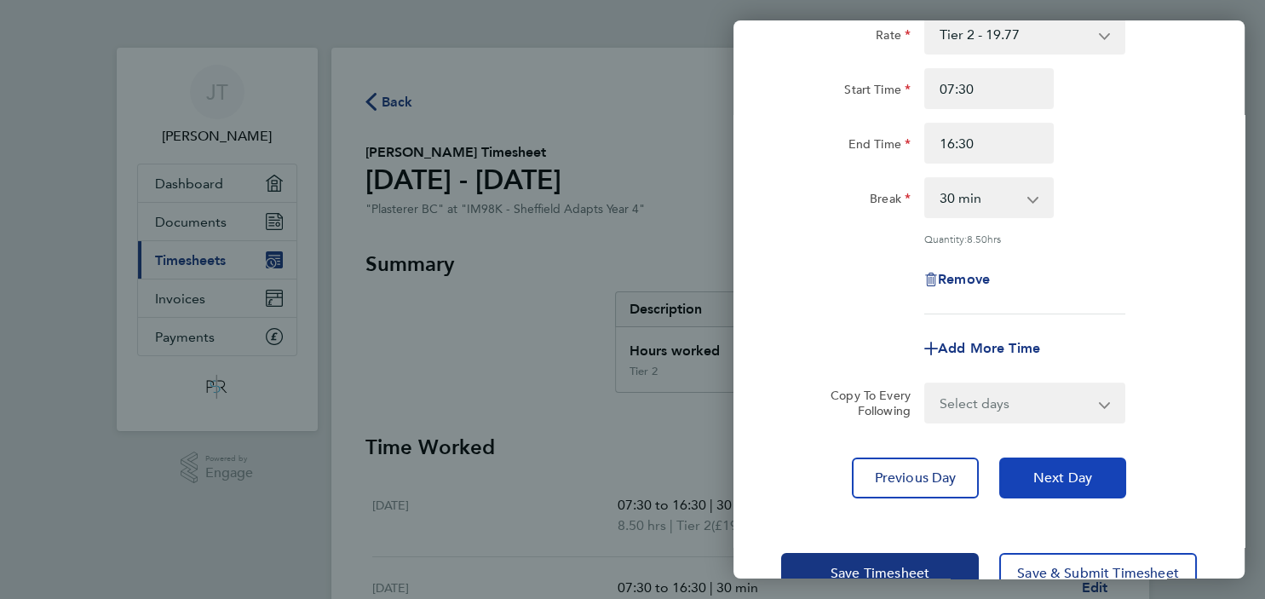
click at [1036, 483] on span "Next Day" at bounding box center [1062, 477] width 59 height 17
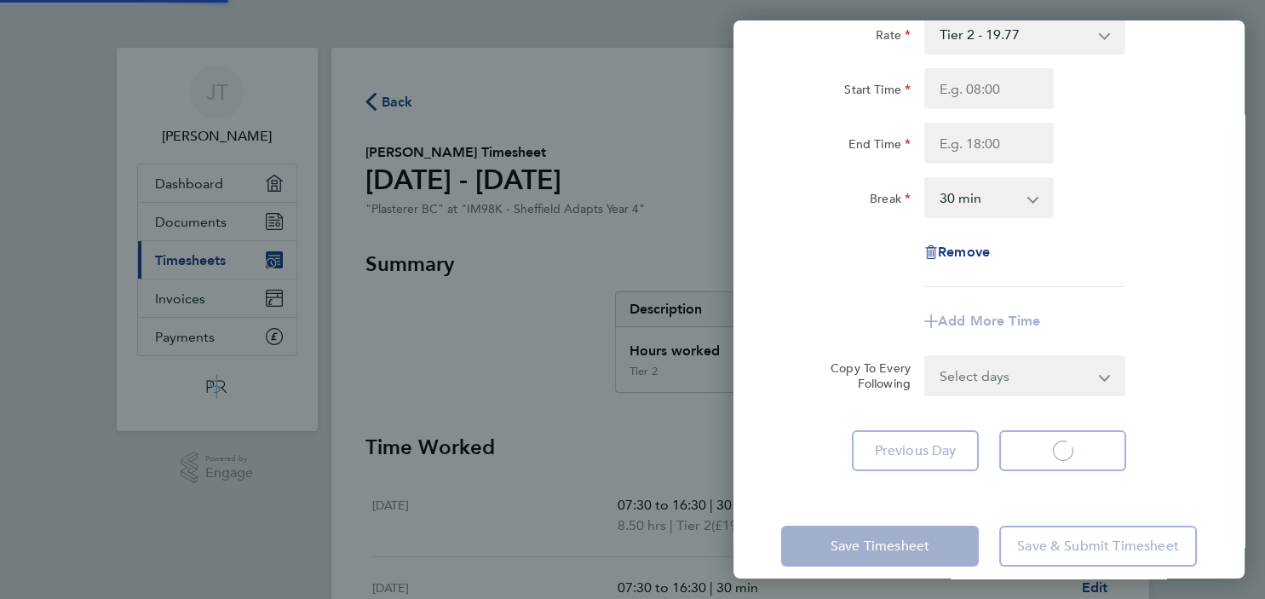
scroll to position [96, 0]
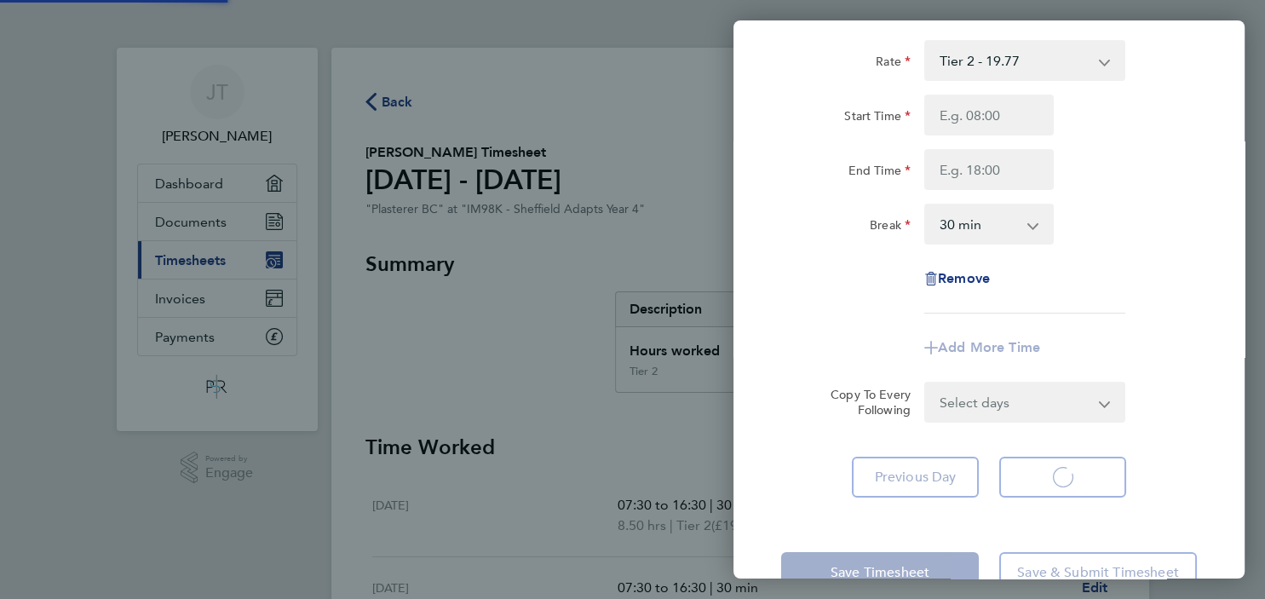
select select "30"
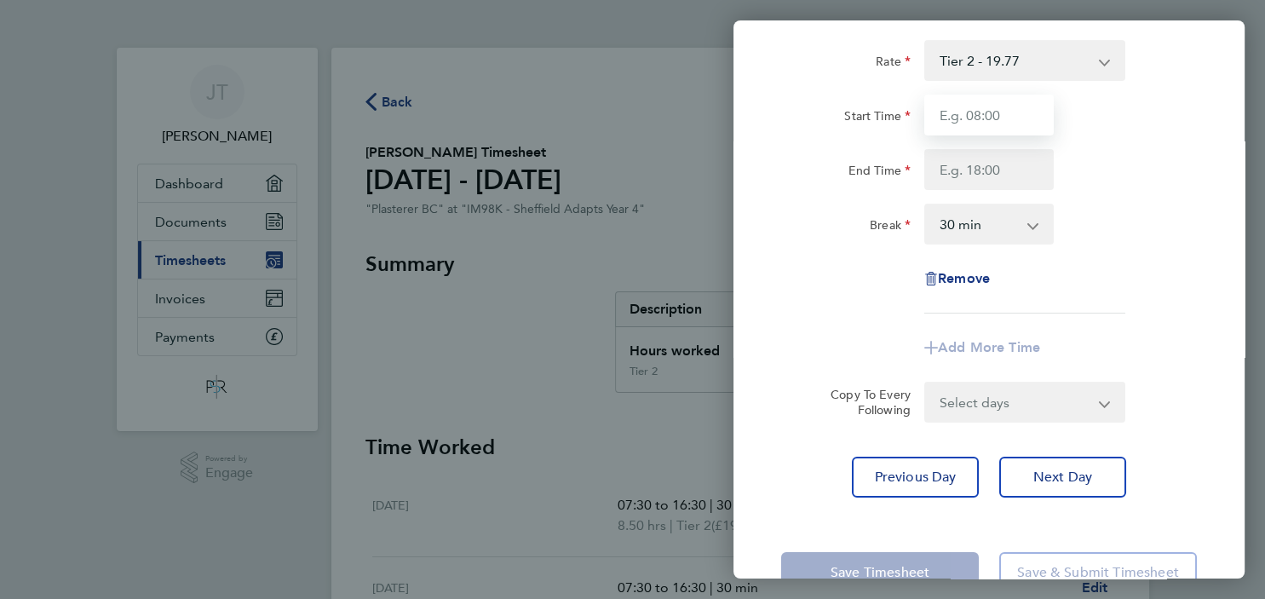
click at [981, 121] on input "Start Time" at bounding box center [988, 115] width 129 height 41
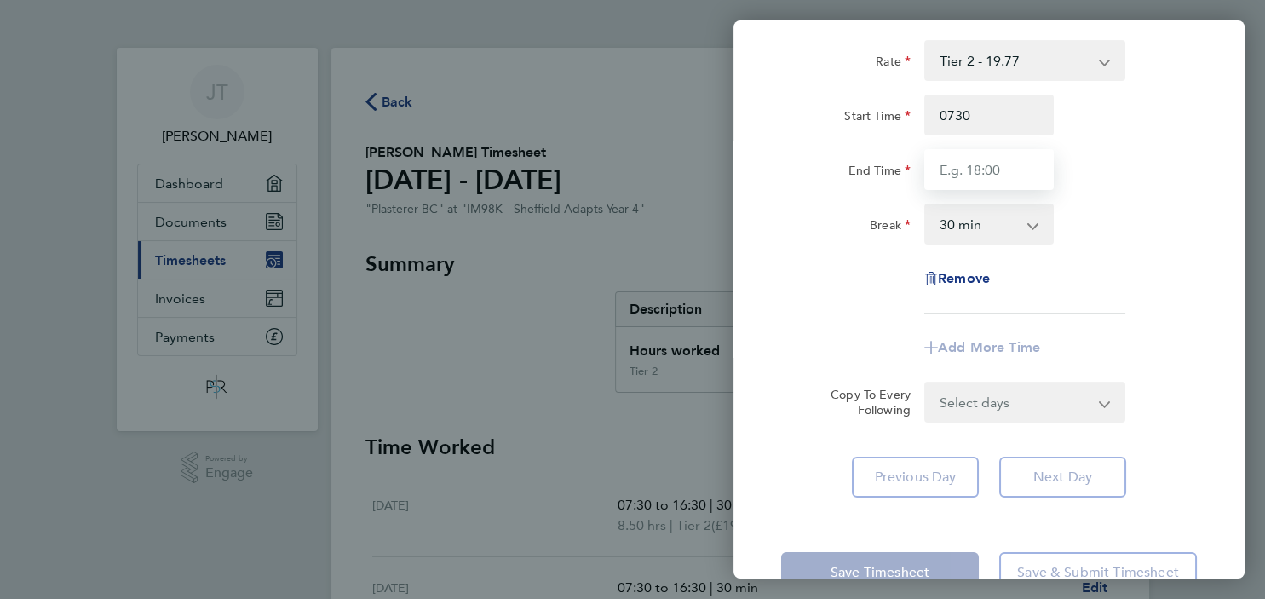
type input "07:30"
click at [995, 170] on input "End Time" at bounding box center [988, 169] width 129 height 41
click at [952, 170] on input "1640" at bounding box center [988, 169] width 129 height 41
drag, startPoint x: 976, startPoint y: 170, endPoint x: 956, endPoint y: 172, distance: 19.8
click at [956, 172] on input "16.40" at bounding box center [988, 169] width 129 height 41
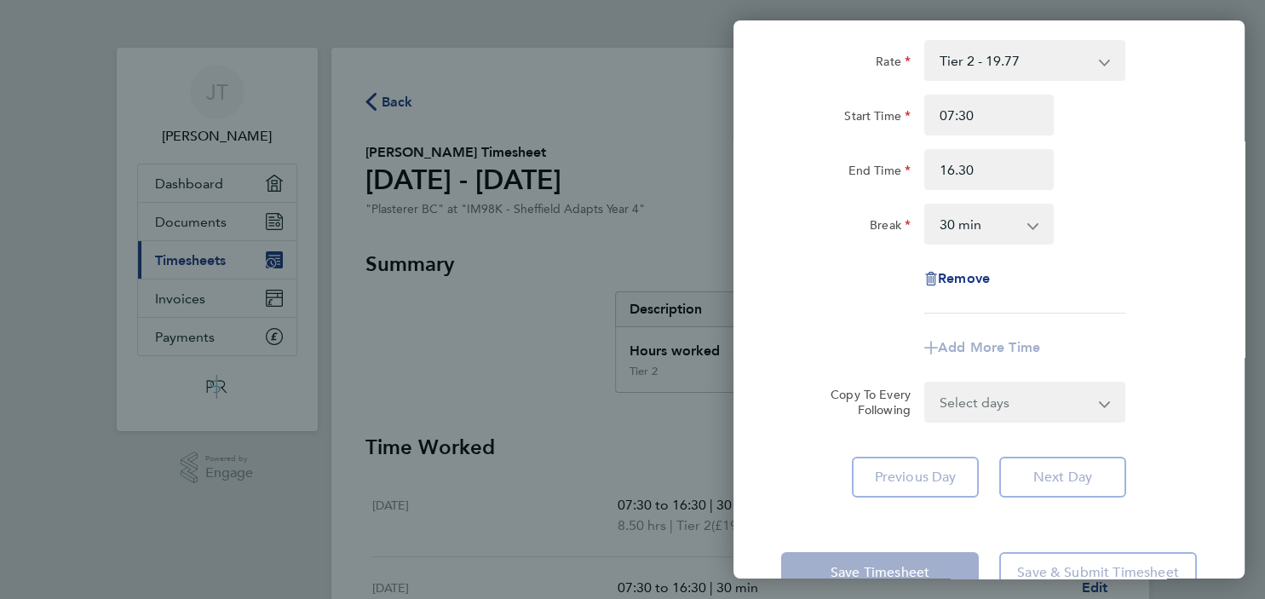
type input "16:30"
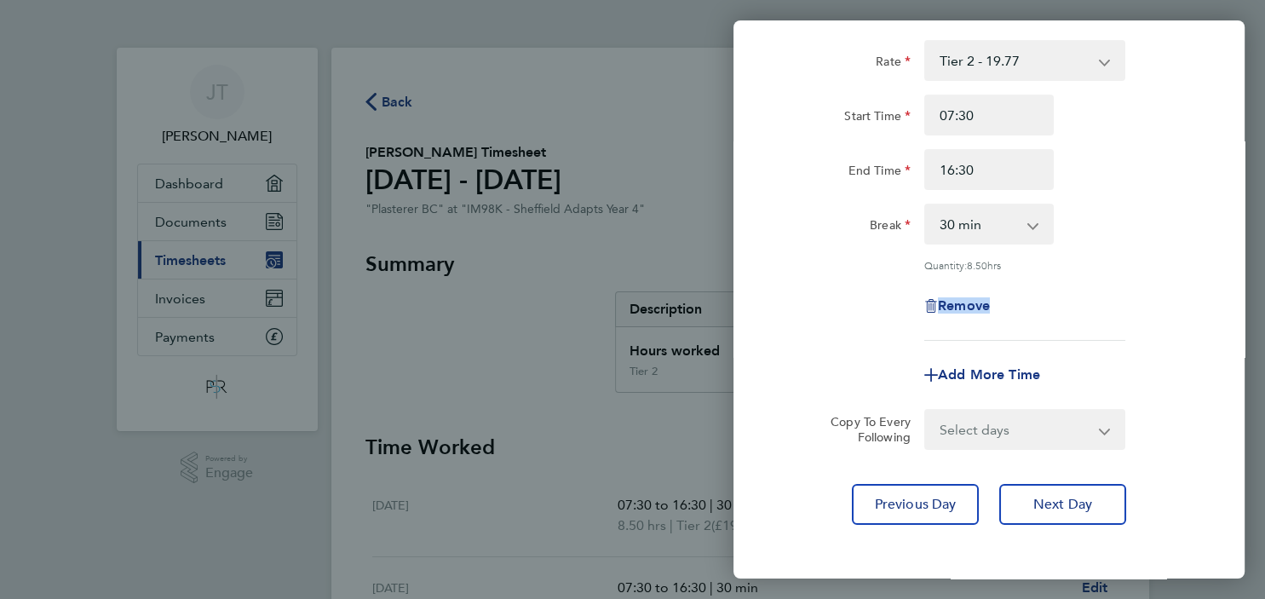
click at [1062, 295] on div "Rate Tier 2 - 19.77 Start Time 07:30 End Time 16:30 Break 0 min 15 min 30 min 4…" at bounding box center [989, 190] width 416 height 301
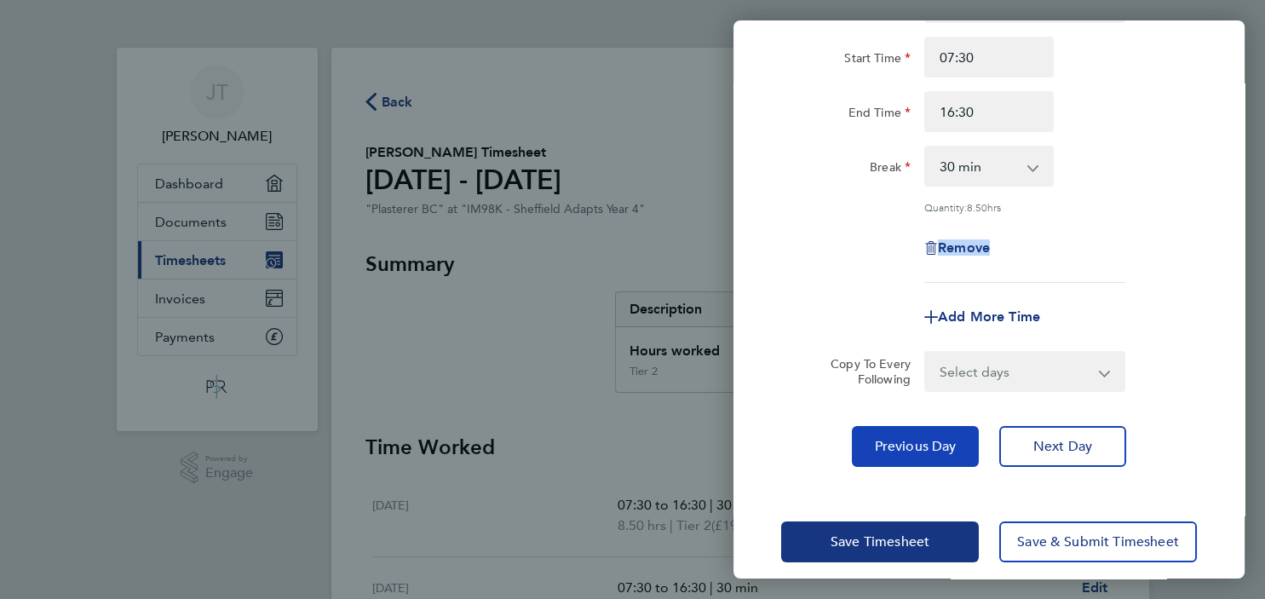
scroll to position [170, 0]
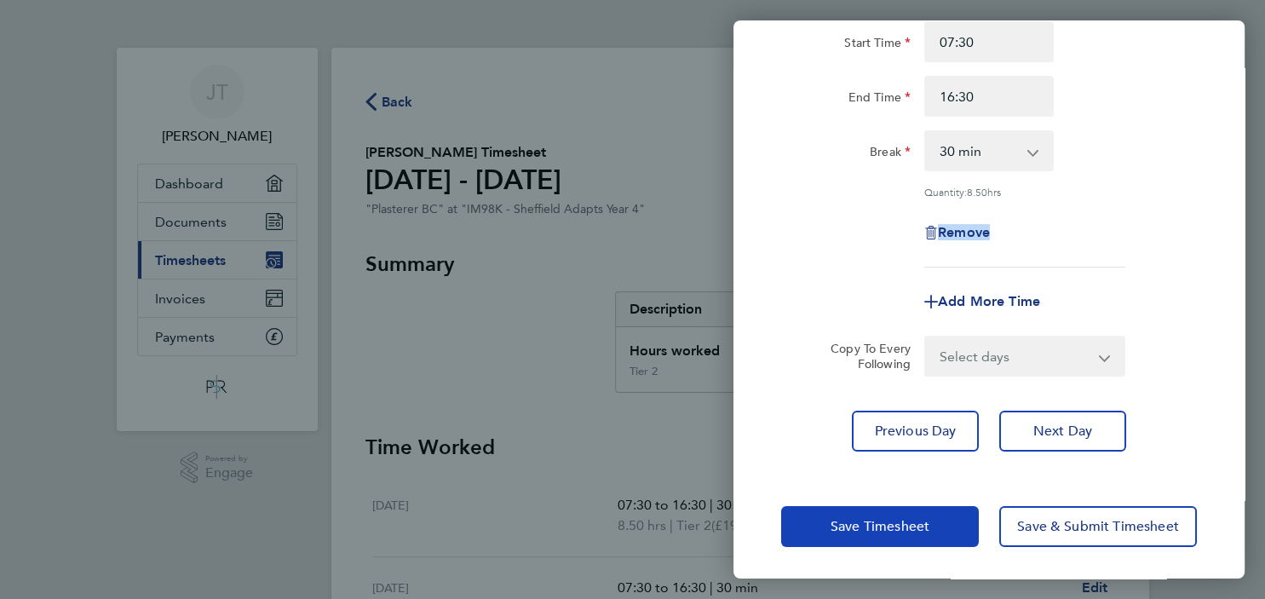
click at [885, 538] on button "Save Timesheet" at bounding box center [880, 526] width 198 height 41
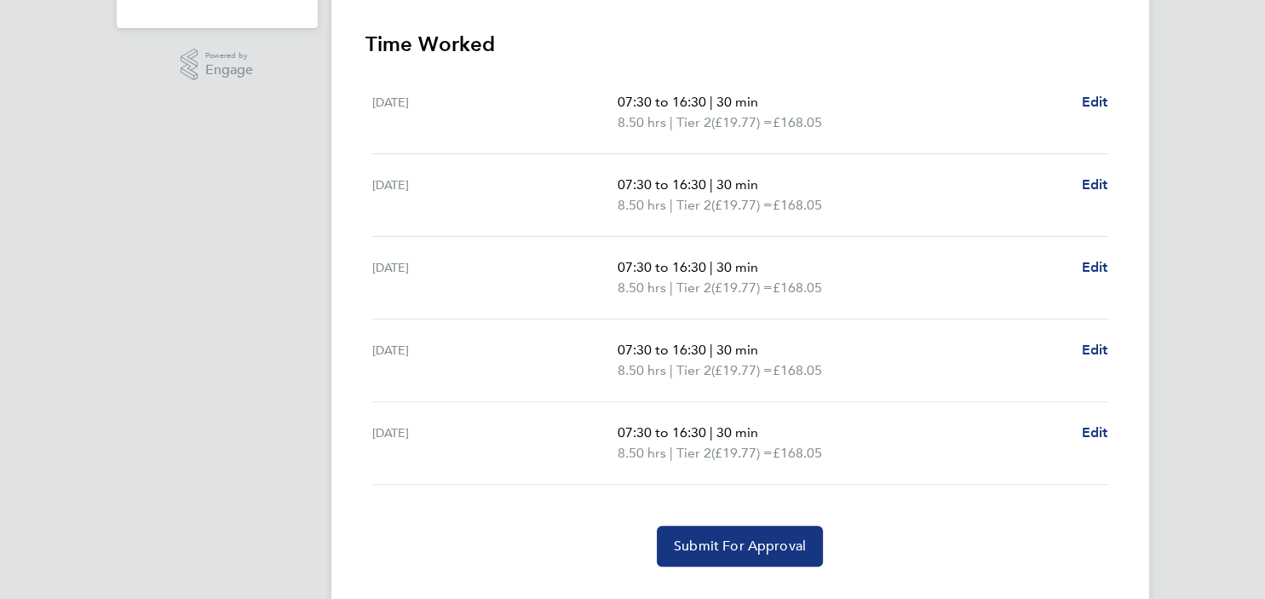
scroll to position [438, 0]
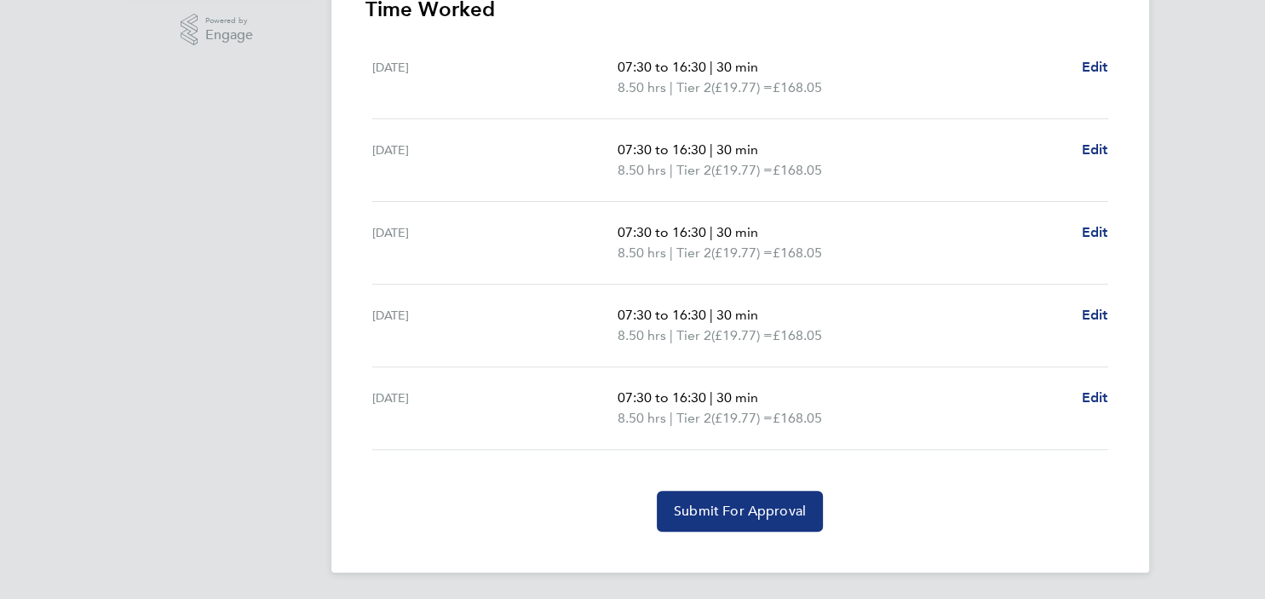
click at [741, 395] on span "30 min" at bounding box center [737, 397] width 42 height 16
click at [1095, 397] on span "Edit" at bounding box center [1095, 397] width 26 height 16
select select "30"
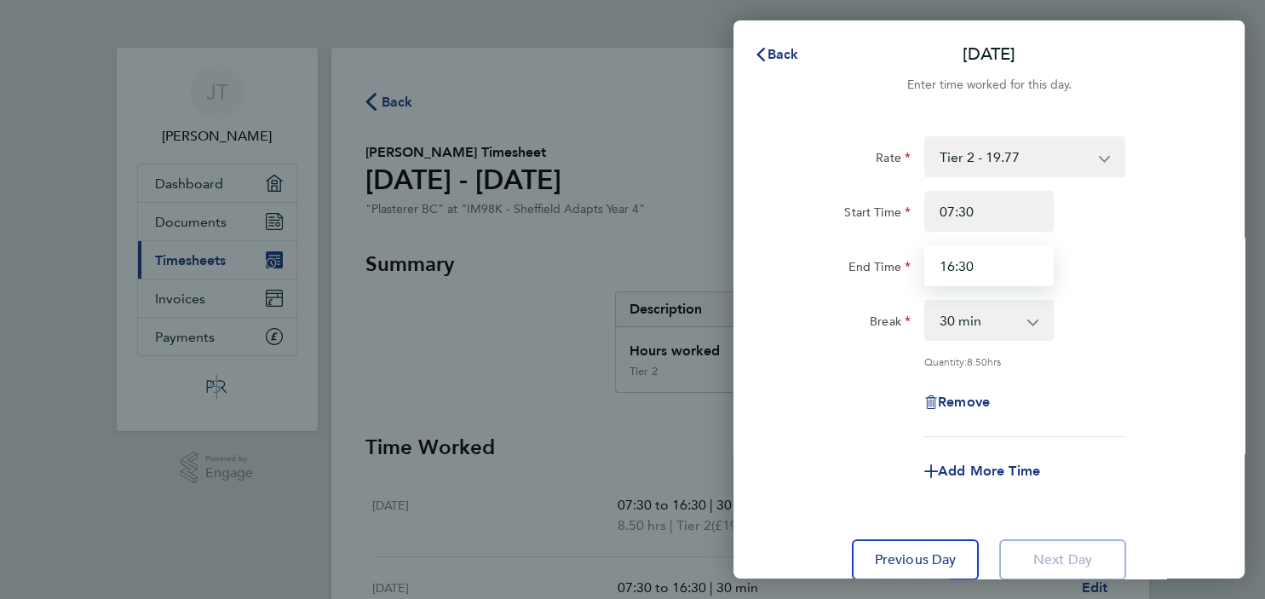
click at [980, 266] on input "16:30" at bounding box center [988, 265] width 129 height 41
type input "1"
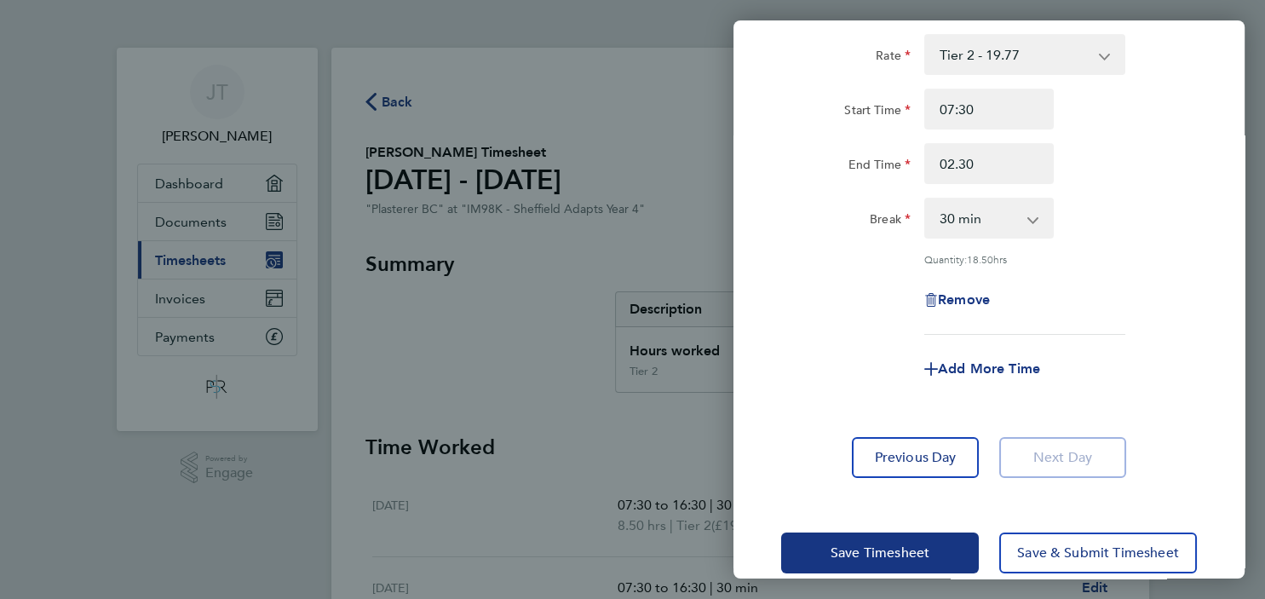
type input "02:30"
click at [861, 306] on div "Remove" at bounding box center [988, 299] width 429 height 41
click at [874, 557] on span "Save Timesheet" at bounding box center [880, 552] width 99 height 17
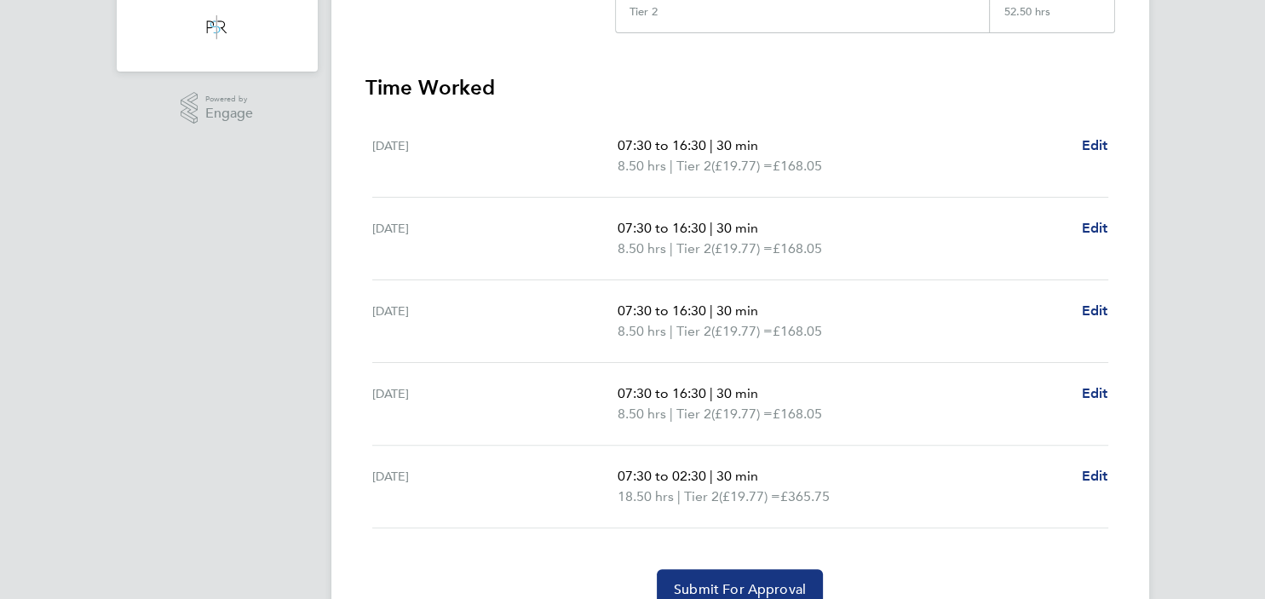
scroll to position [438, 0]
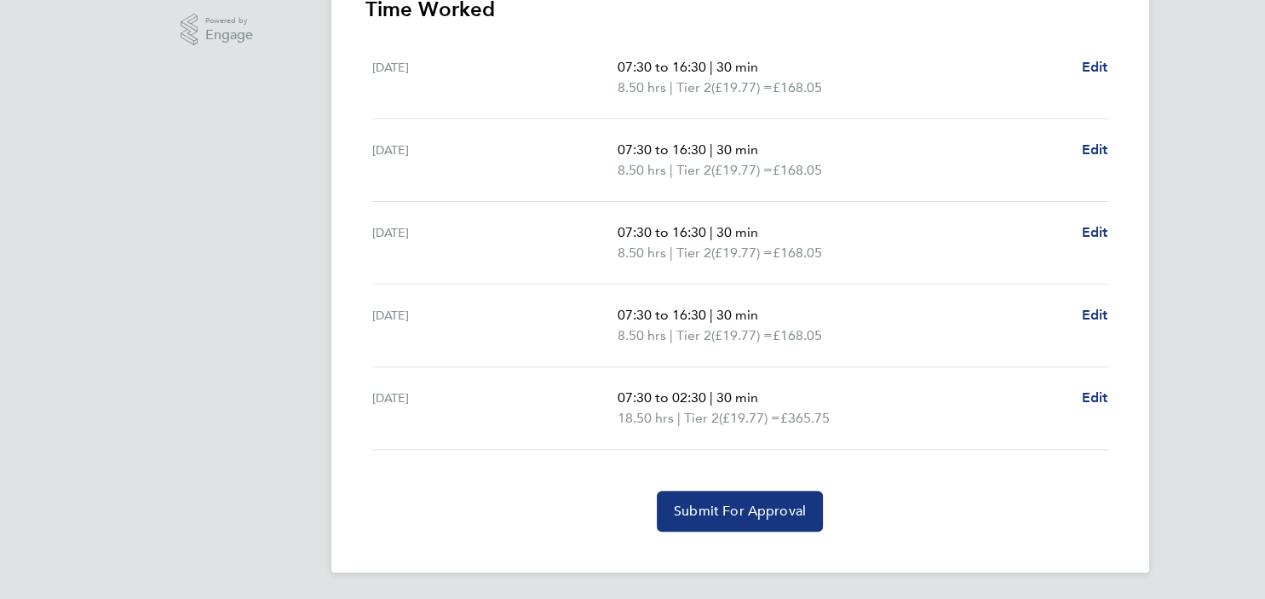
click at [670, 406] on span "07:30 to 02:30" at bounding box center [661, 397] width 89 height 16
click at [1092, 390] on span "Edit" at bounding box center [1095, 397] width 26 height 16
select select "30"
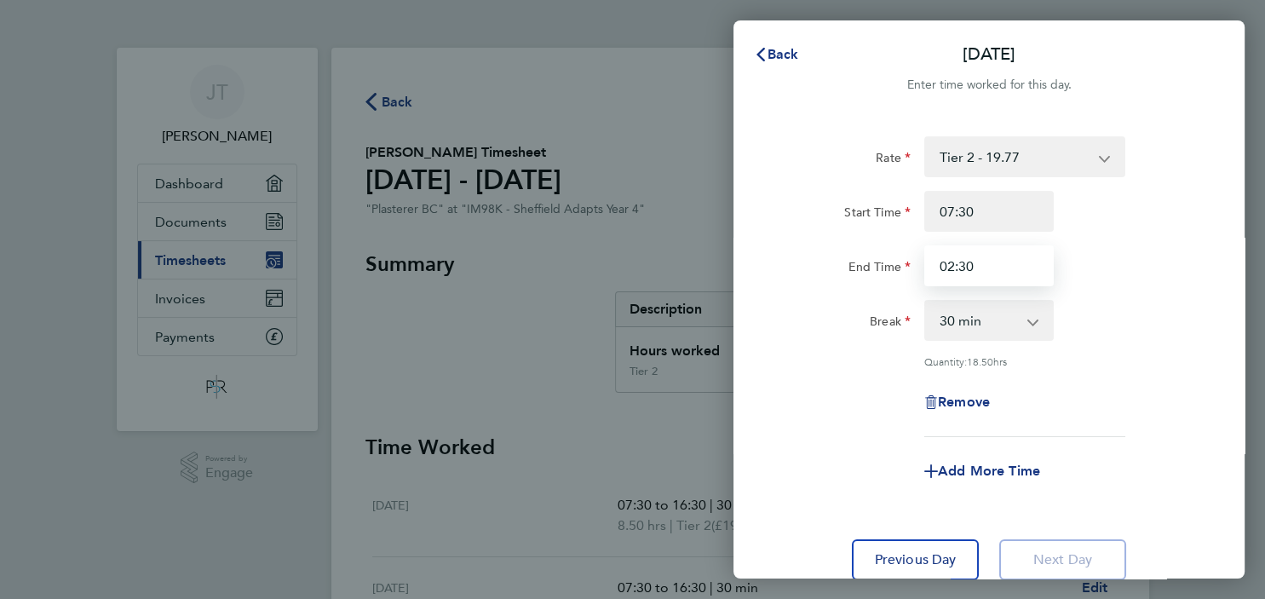
click at [979, 261] on input "02:30" at bounding box center [988, 265] width 129 height 41
type input "0"
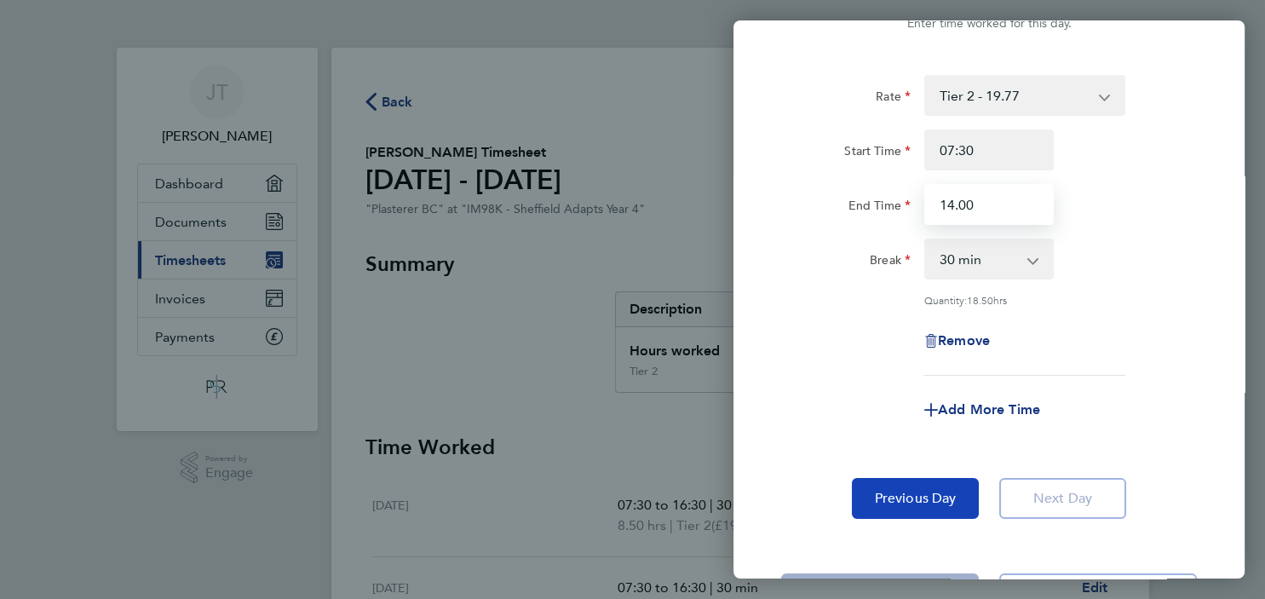
scroll to position [129, 0]
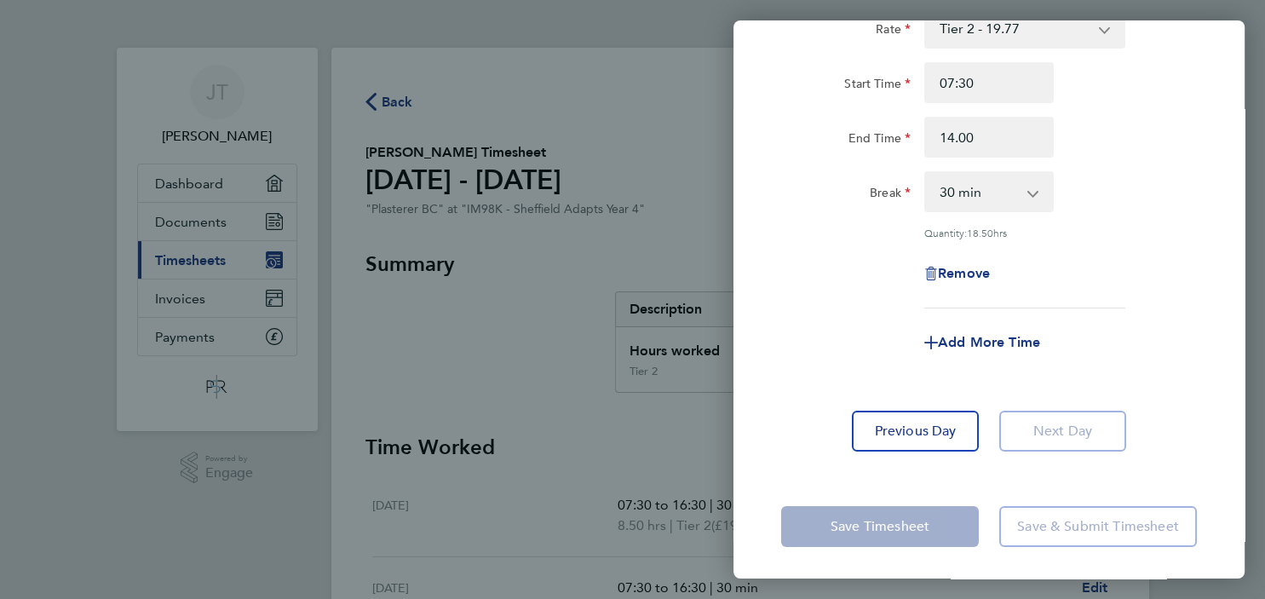
type input "14:00"
click at [855, 308] on app-timesheet-line-form-group "Rate Tier 2 - 19.77 Start Time 07:30 End Time 14:00 Break 0 min 15 min 30 min 4…" at bounding box center [989, 185] width 416 height 355
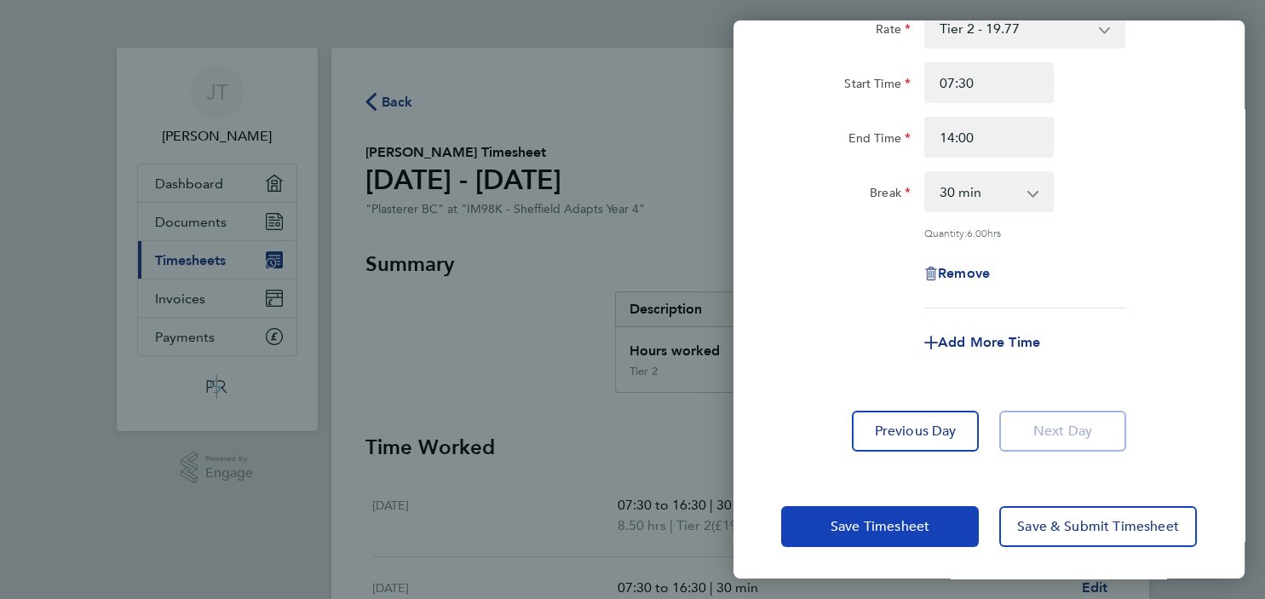
click at [874, 516] on button "Save Timesheet" at bounding box center [880, 526] width 198 height 41
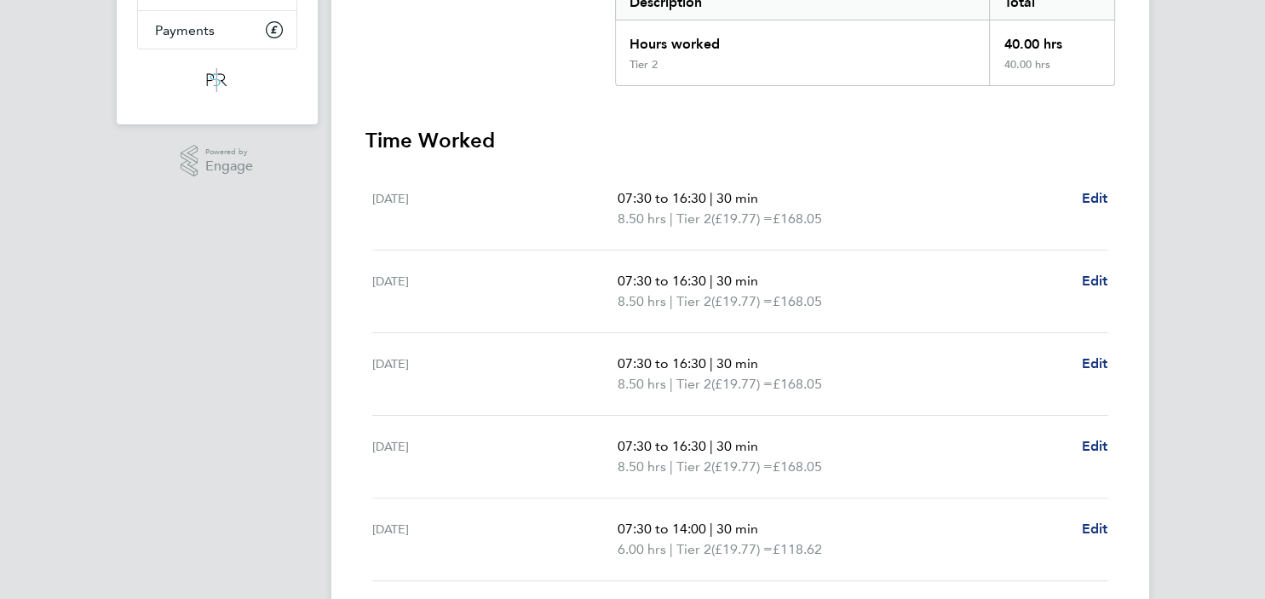
scroll to position [438, 0]
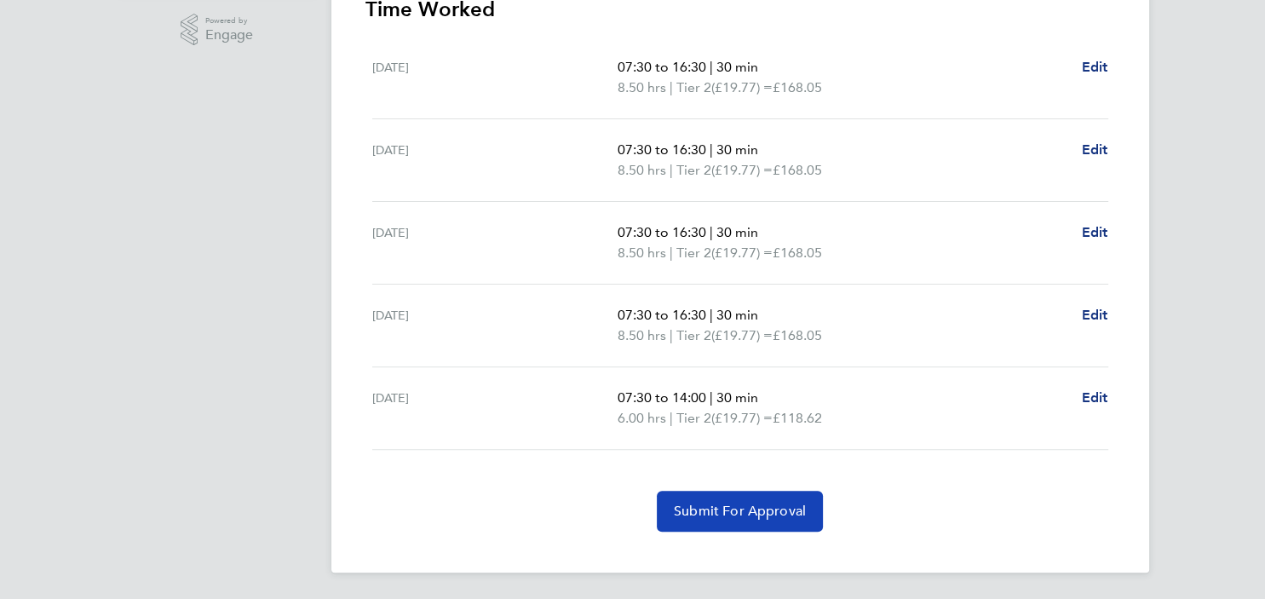
click at [749, 520] on button "Submit For Approval" at bounding box center [740, 511] width 166 height 41
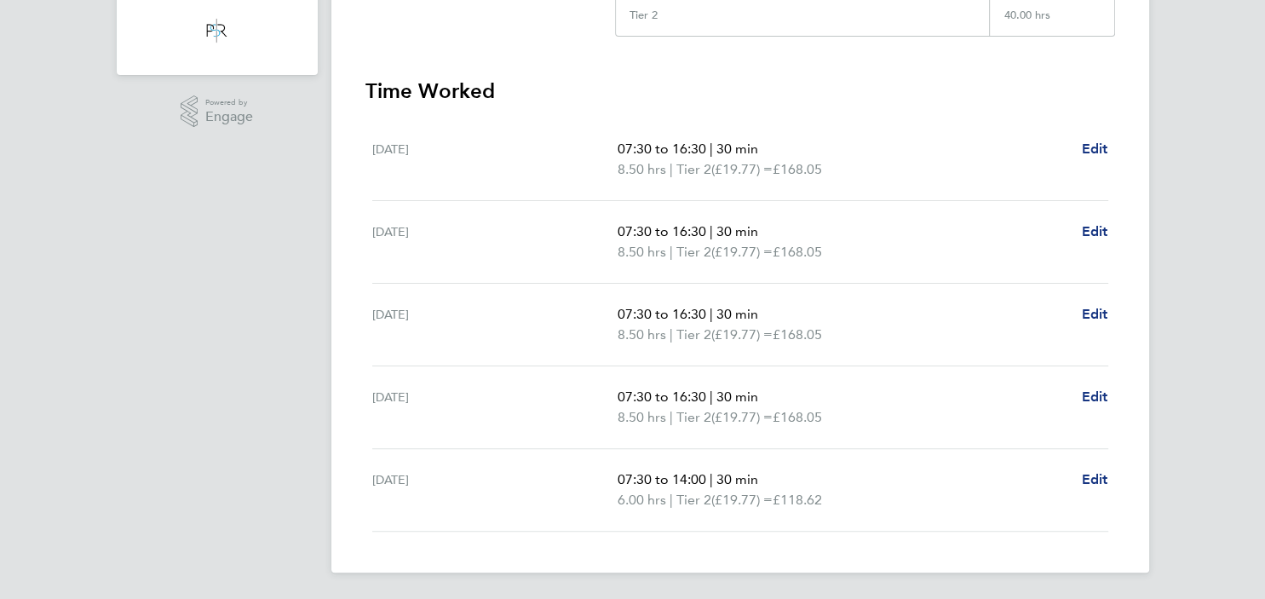
scroll to position [0, 0]
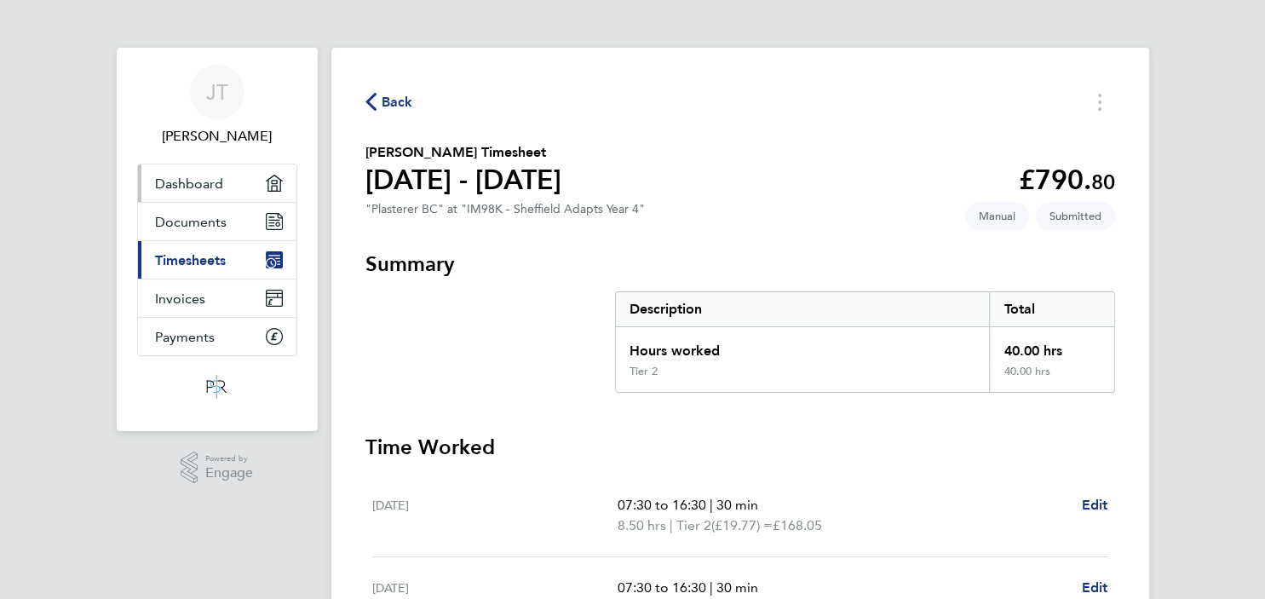
click at [172, 184] on span "Dashboard" at bounding box center [189, 184] width 68 height 16
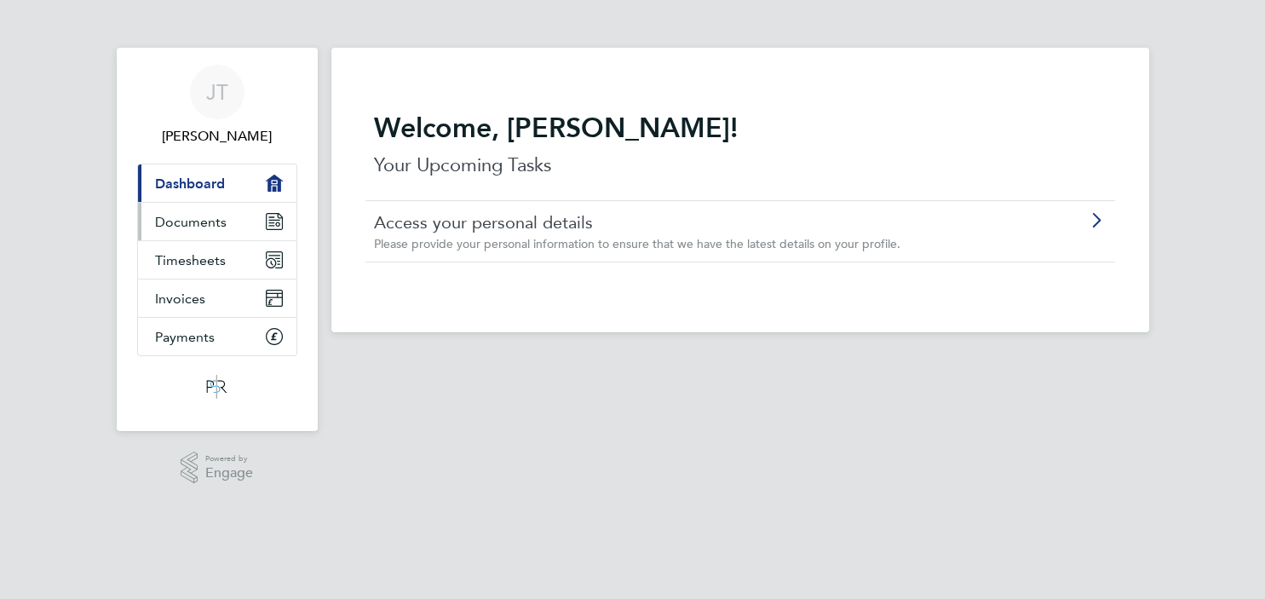
click at [170, 219] on span "Documents" at bounding box center [191, 222] width 72 height 16
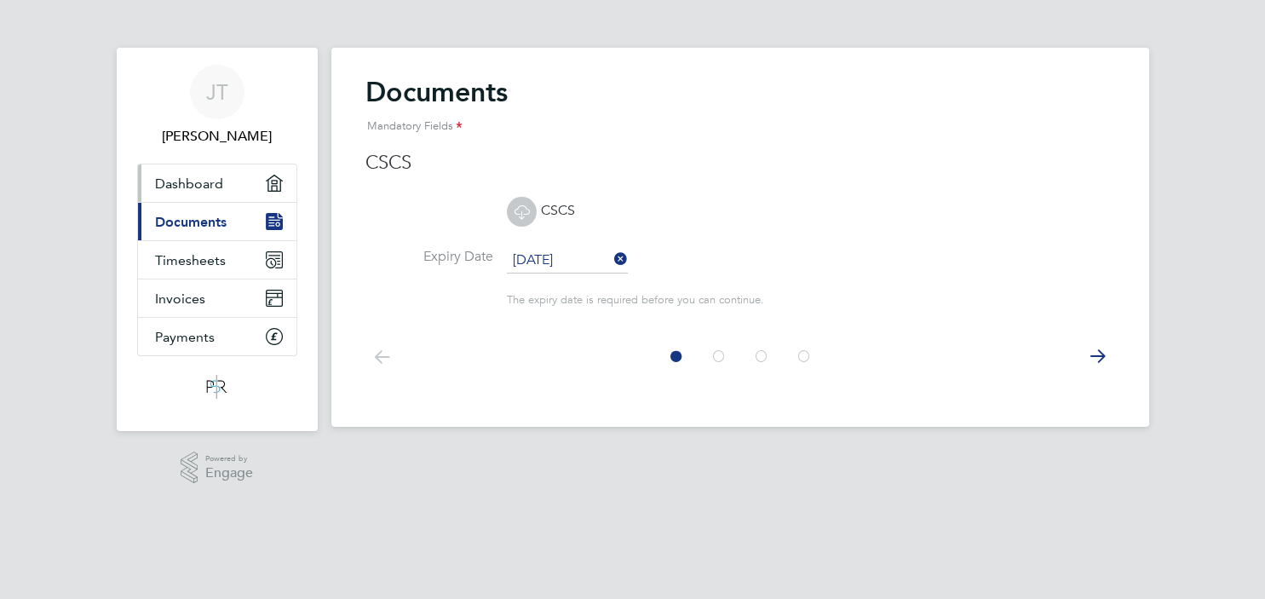
click at [191, 186] on span "Dashboard" at bounding box center [189, 184] width 68 height 16
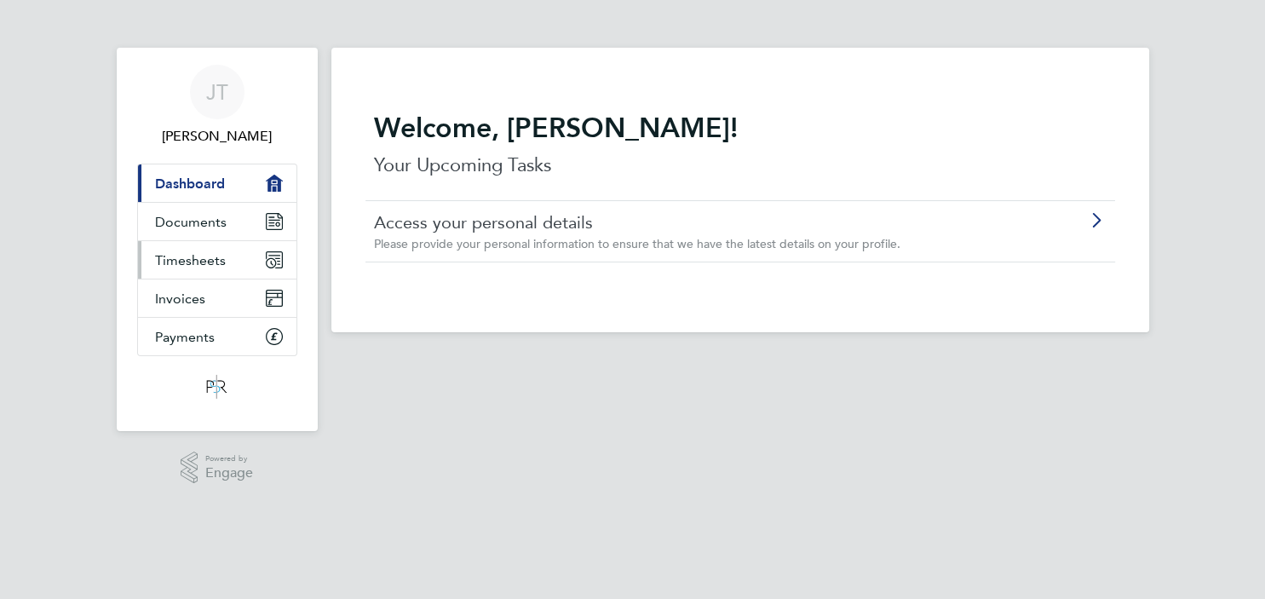
click at [199, 257] on span "Timesheets" at bounding box center [190, 260] width 71 height 16
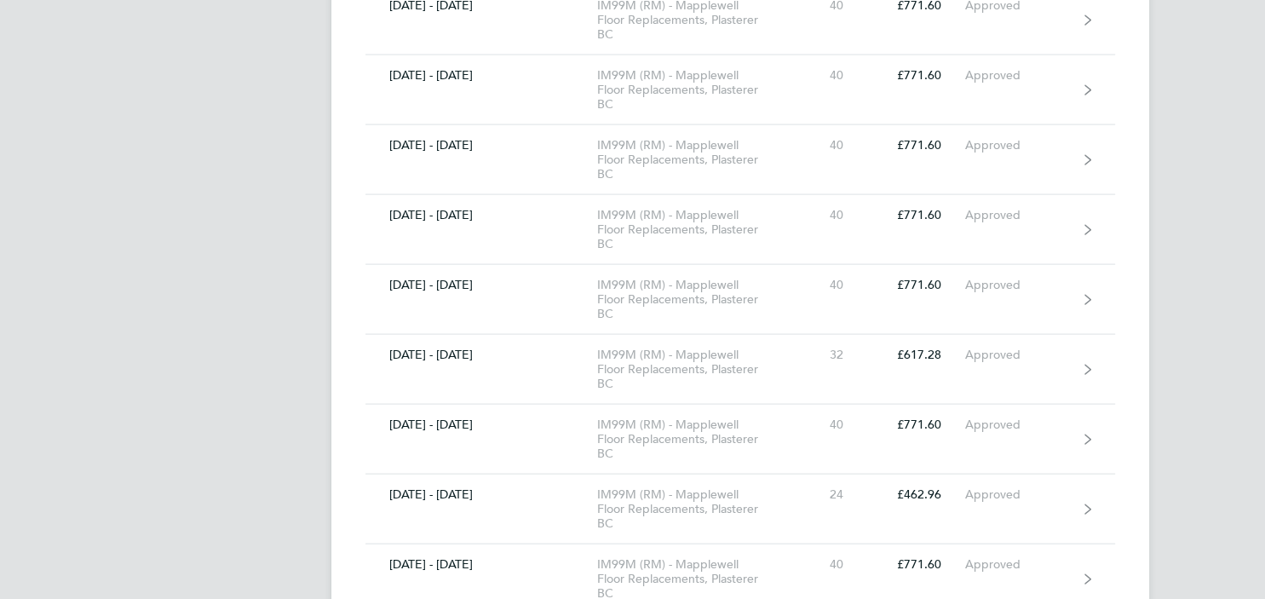
scroll to position [2968, 0]
